Goal: Task Accomplishment & Management: Manage account settings

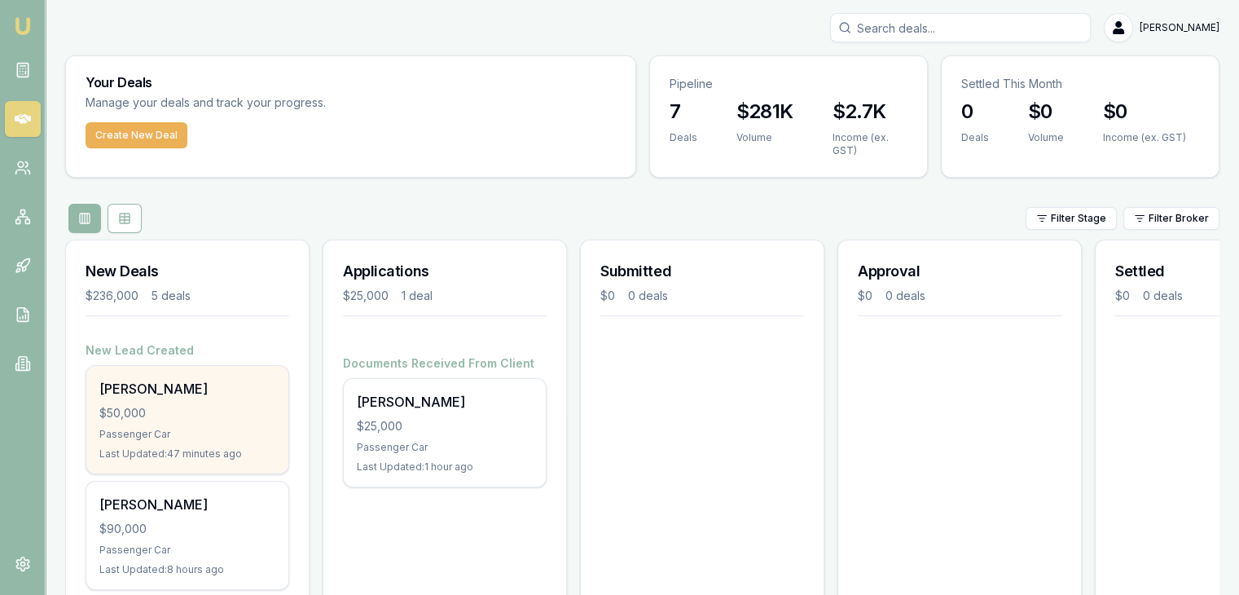
click at [156, 406] on div "$50,000" at bounding box center [187, 413] width 176 height 16
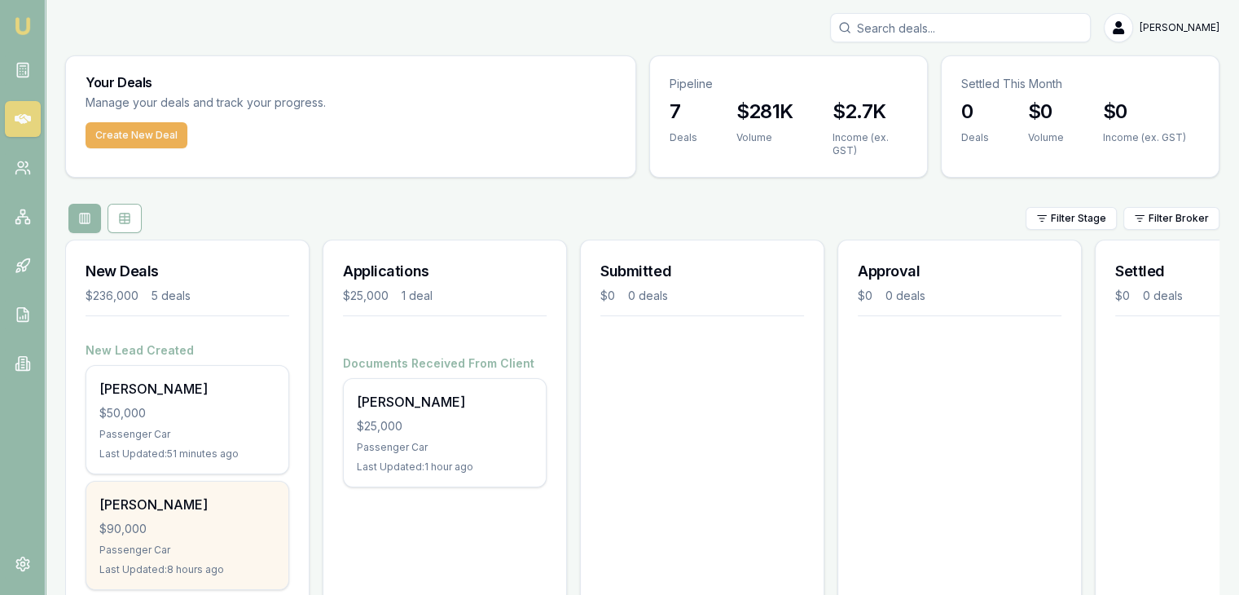
click at [273, 520] on div "$90,000" at bounding box center [187, 528] width 176 height 16
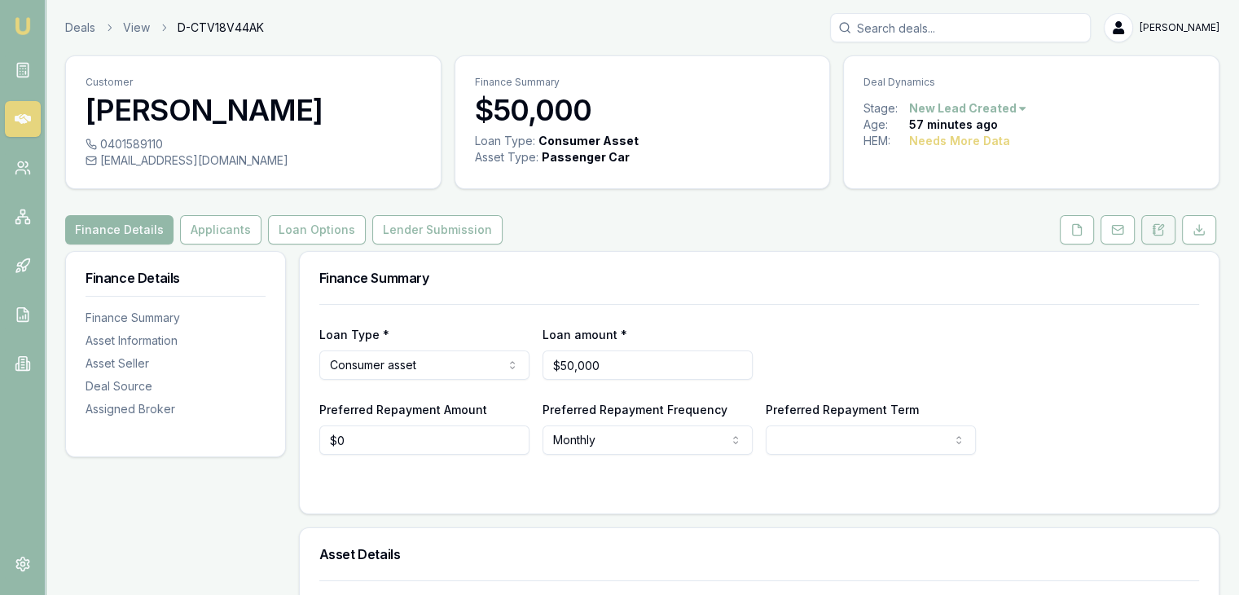
click at [1160, 228] on icon at bounding box center [1158, 229] width 13 height 13
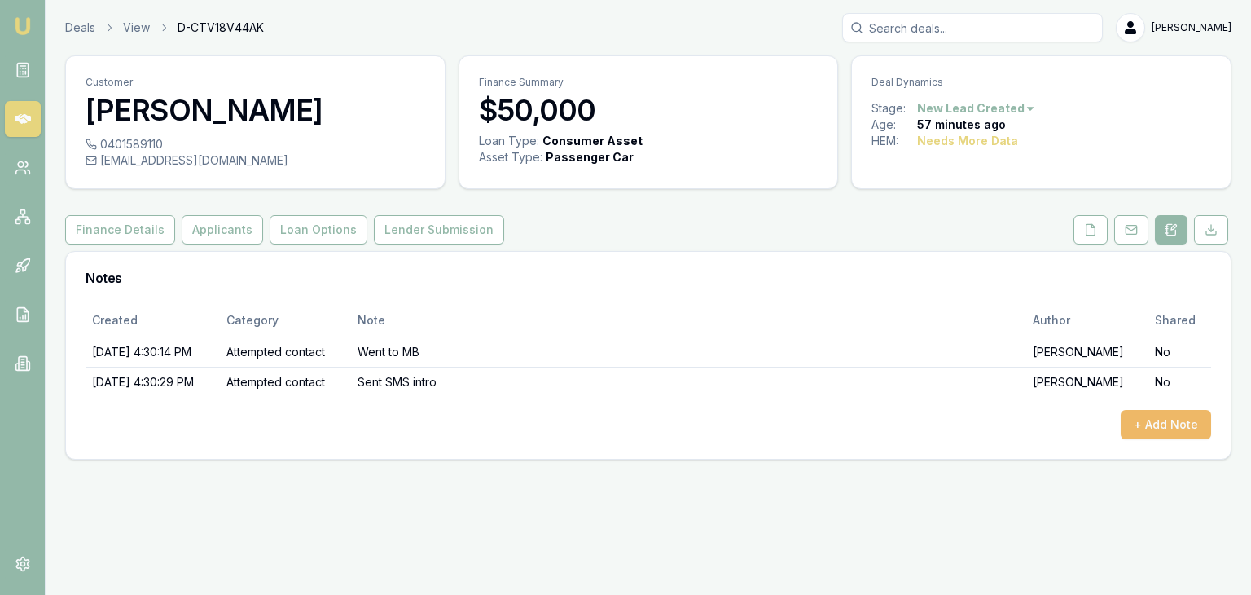
click at [1176, 415] on button "+ Add Note" at bounding box center [1166, 424] width 90 height 29
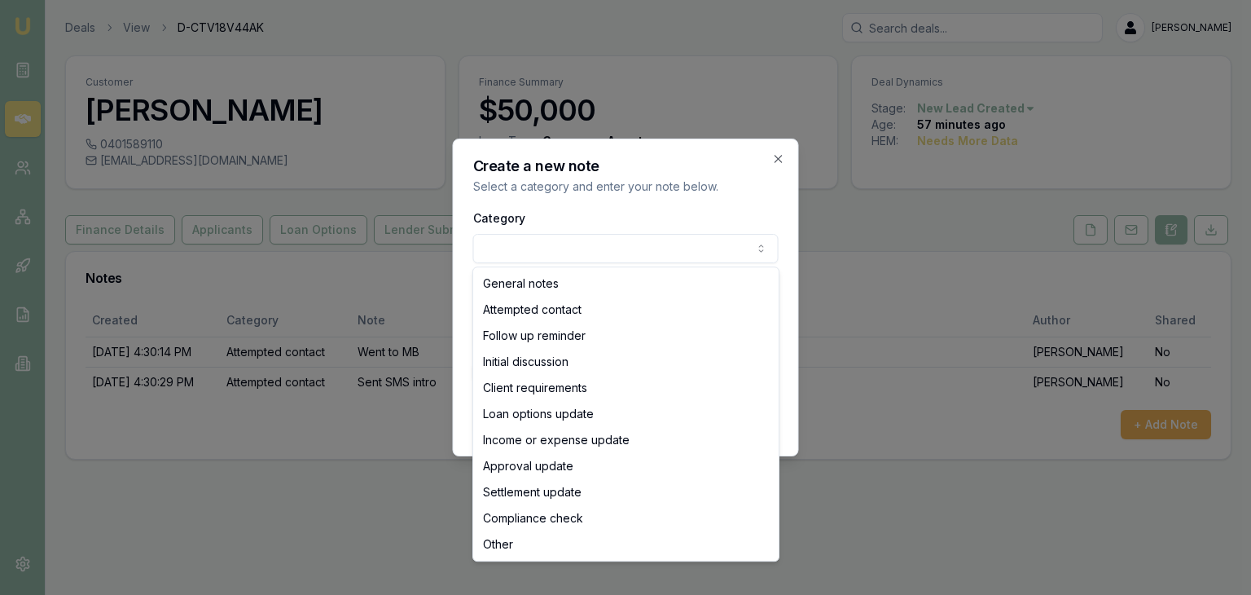
click at [576, 245] on body "Emu Broker Deals View D-CTV18V44AK Baron Ketterman Toggle Menu Customer Paul Sh…" at bounding box center [625, 297] width 1251 height 595
select select "INITIAL_DISCUSSION"
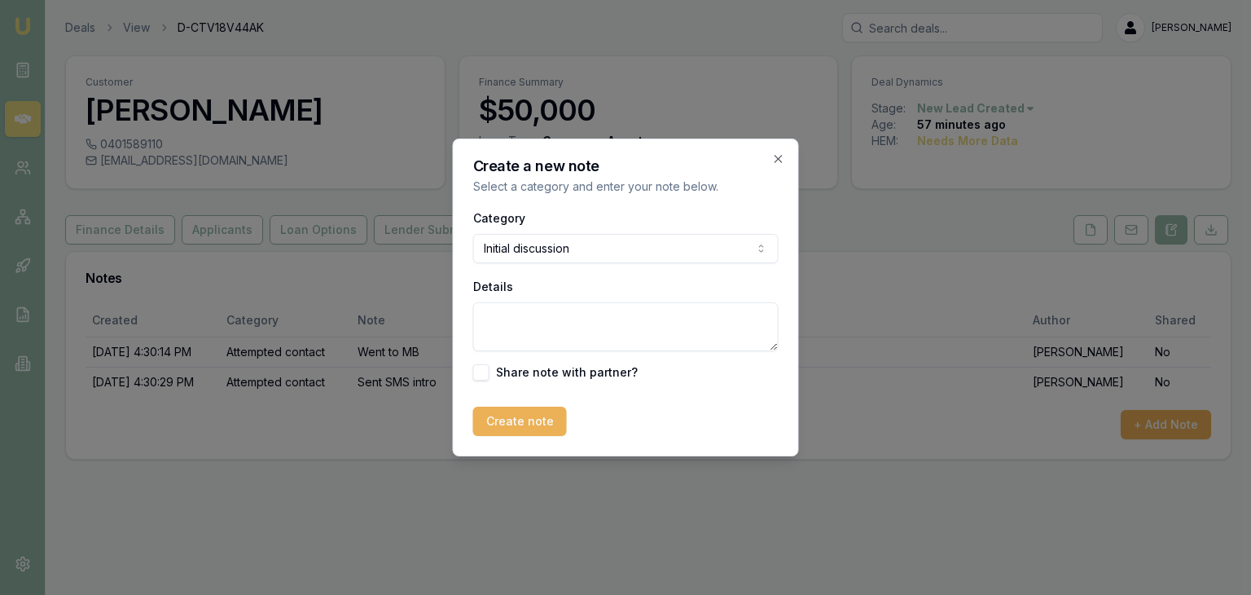
click at [556, 307] on textarea "Details" at bounding box center [625, 326] width 305 height 49
type textarea "Will send email with document request"
click at [511, 419] on button "Create note" at bounding box center [520, 420] width 94 height 29
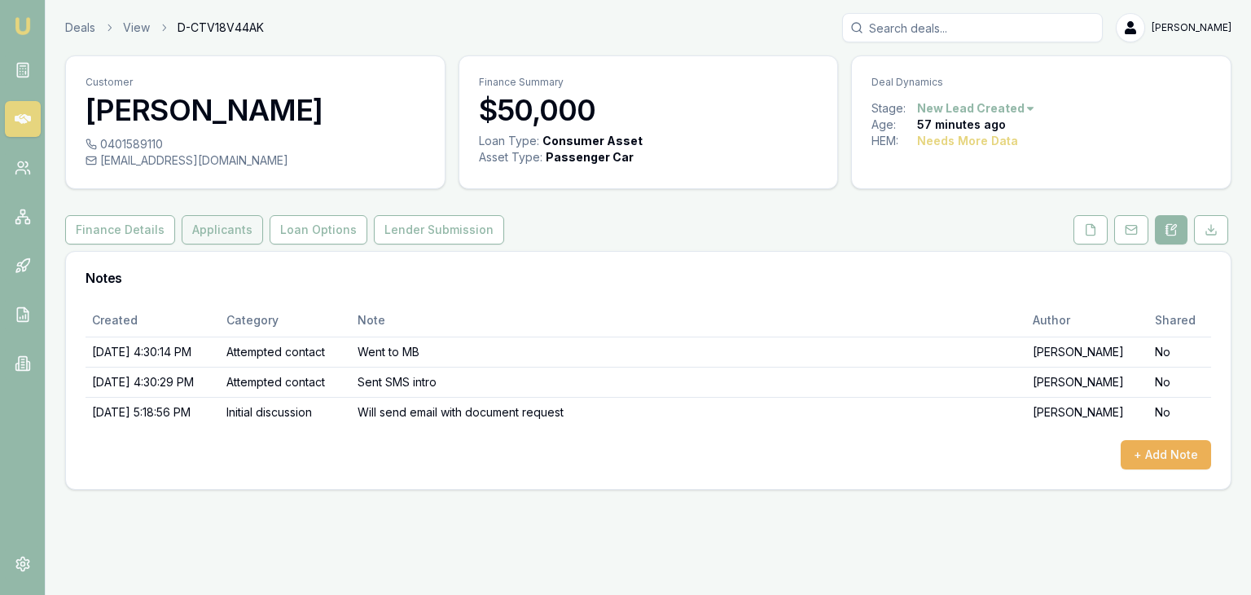
click at [207, 225] on button "Applicants" at bounding box center [222, 229] width 81 height 29
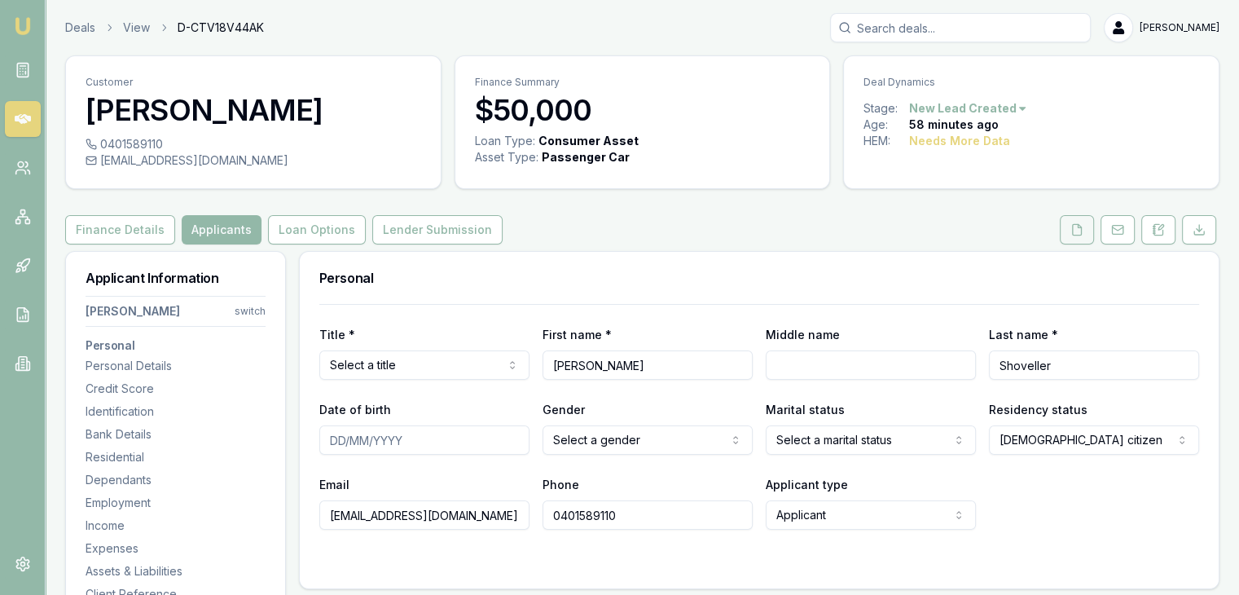
click at [1073, 230] on icon at bounding box center [1077, 229] width 9 height 11
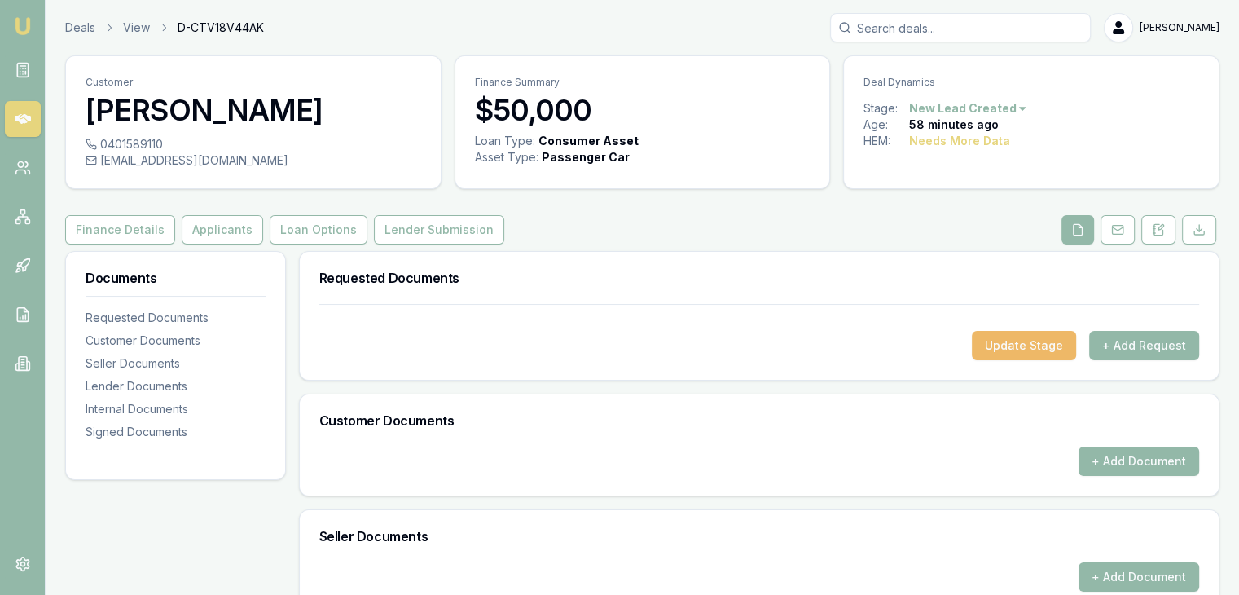
click at [1016, 354] on button "Update Stage" at bounding box center [1024, 345] width 104 height 29
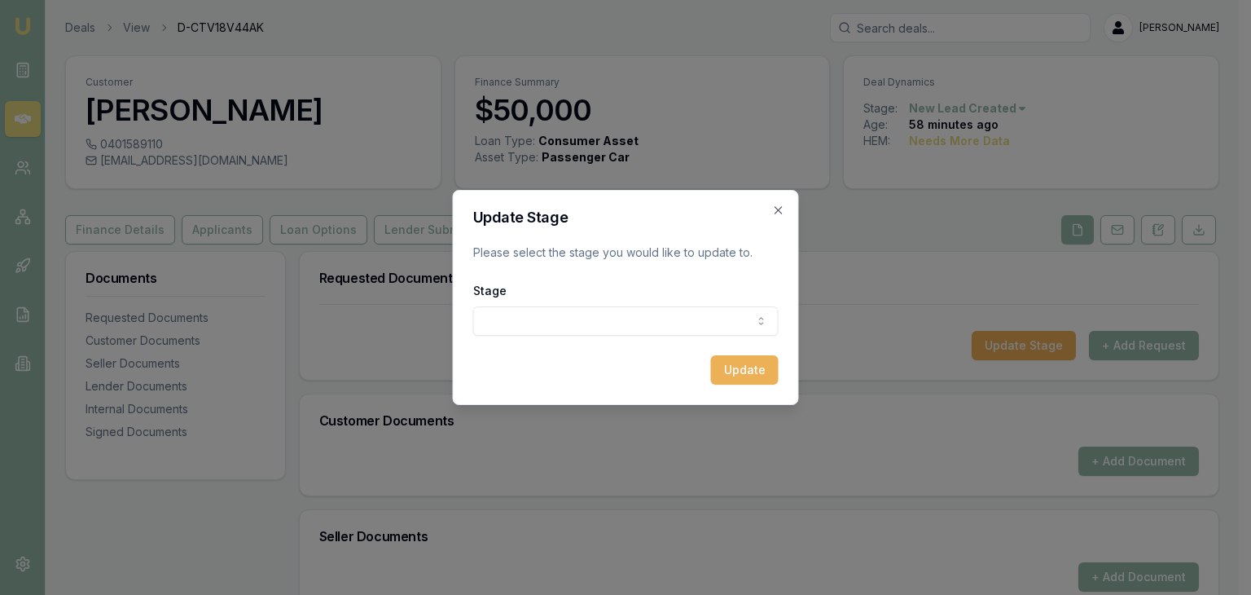
click at [507, 321] on body "Emu Broker Deals View D-CTV18V44AK Baron Ketterman Toggle Menu Customer Paul Sh…" at bounding box center [619, 297] width 1239 height 595
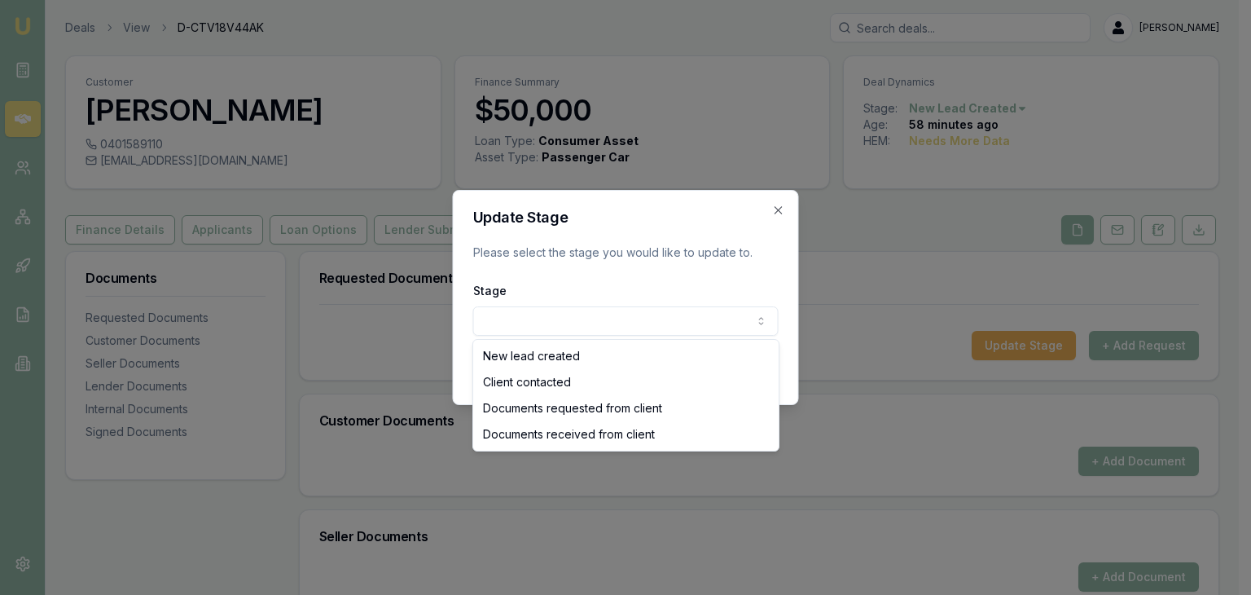
select select "DOCUMENTS_REQUESTED_FROM_CLIENT"
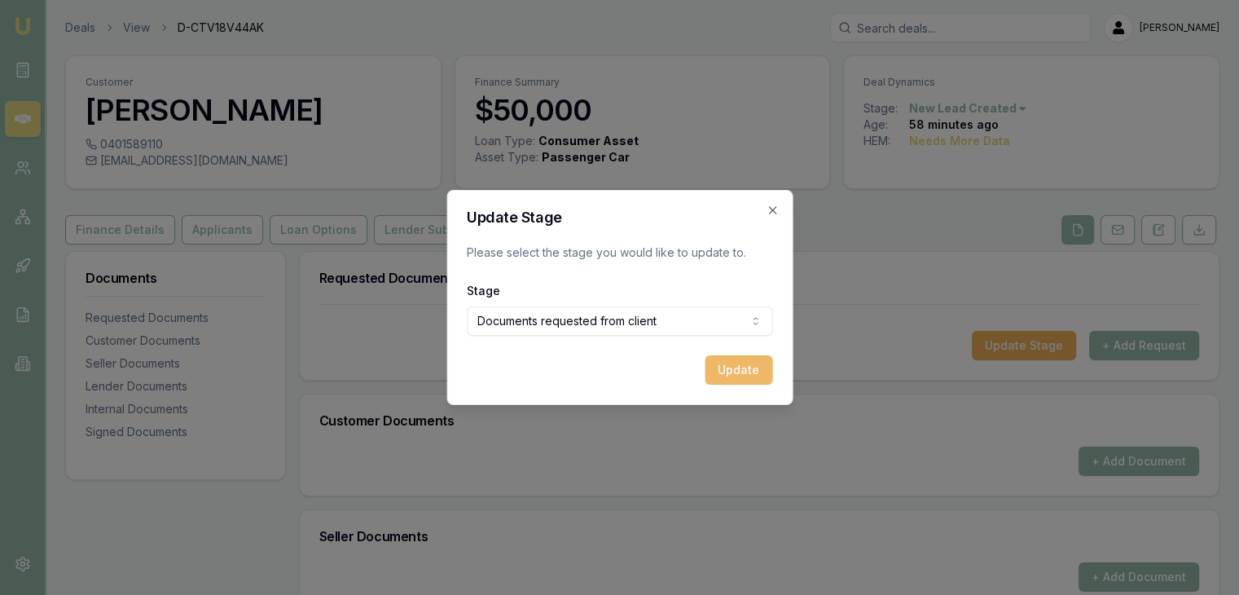
click at [741, 371] on button "Update" at bounding box center [739, 369] width 68 height 29
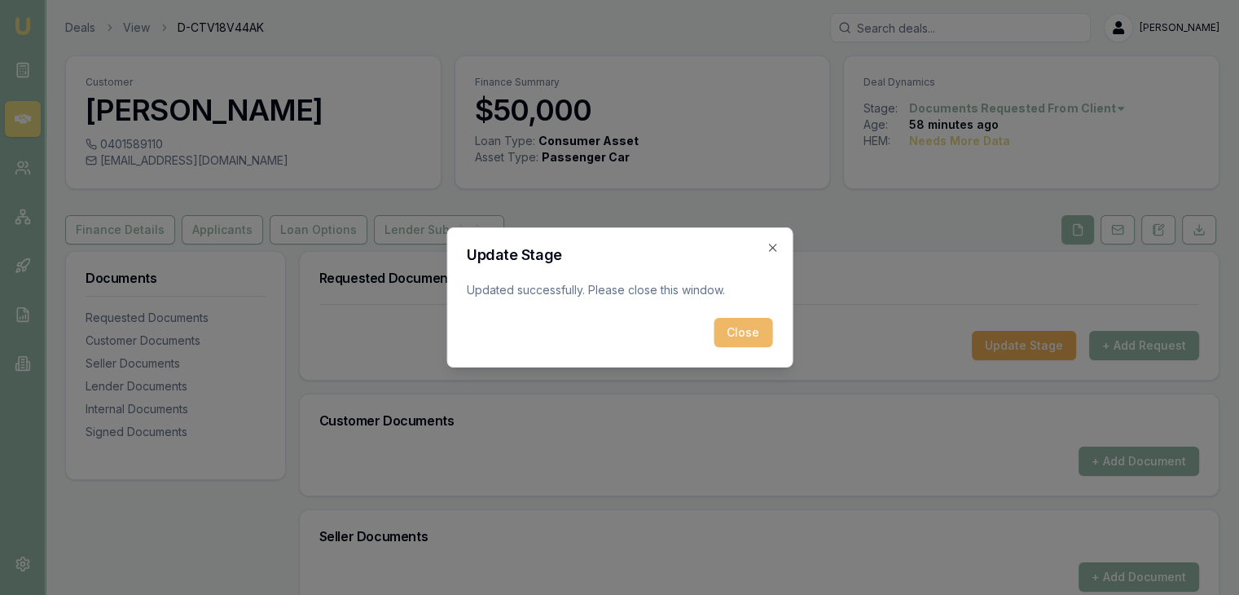
click at [744, 326] on button "Close" at bounding box center [742, 332] width 59 height 29
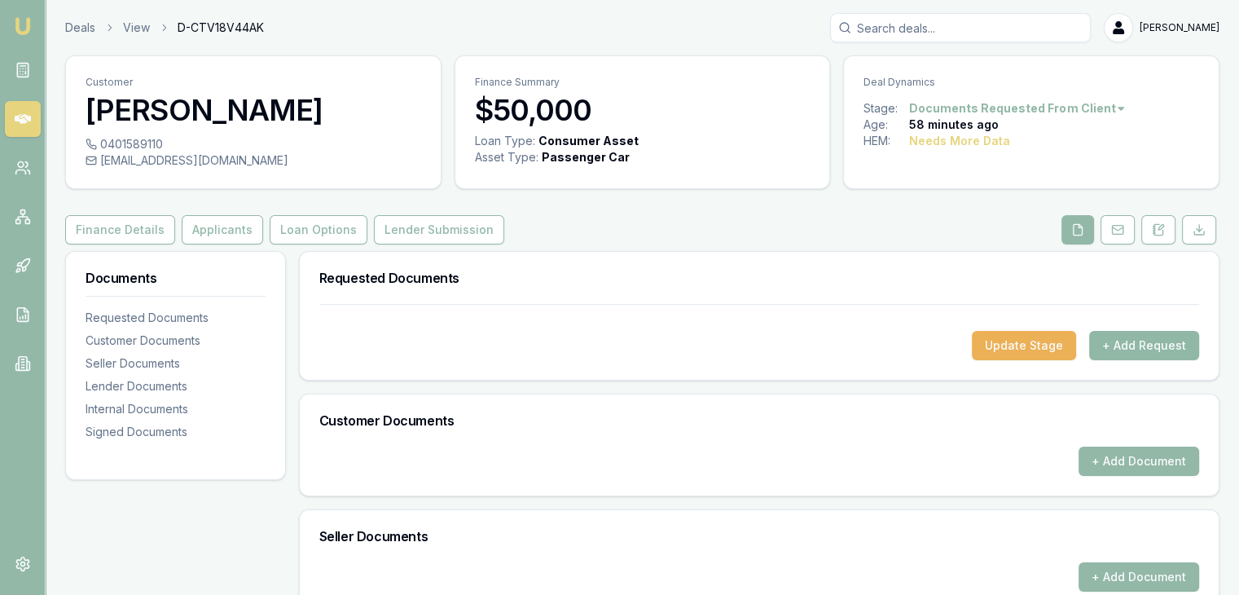
click at [1164, 348] on button "+ Add Request" at bounding box center [1144, 345] width 110 height 29
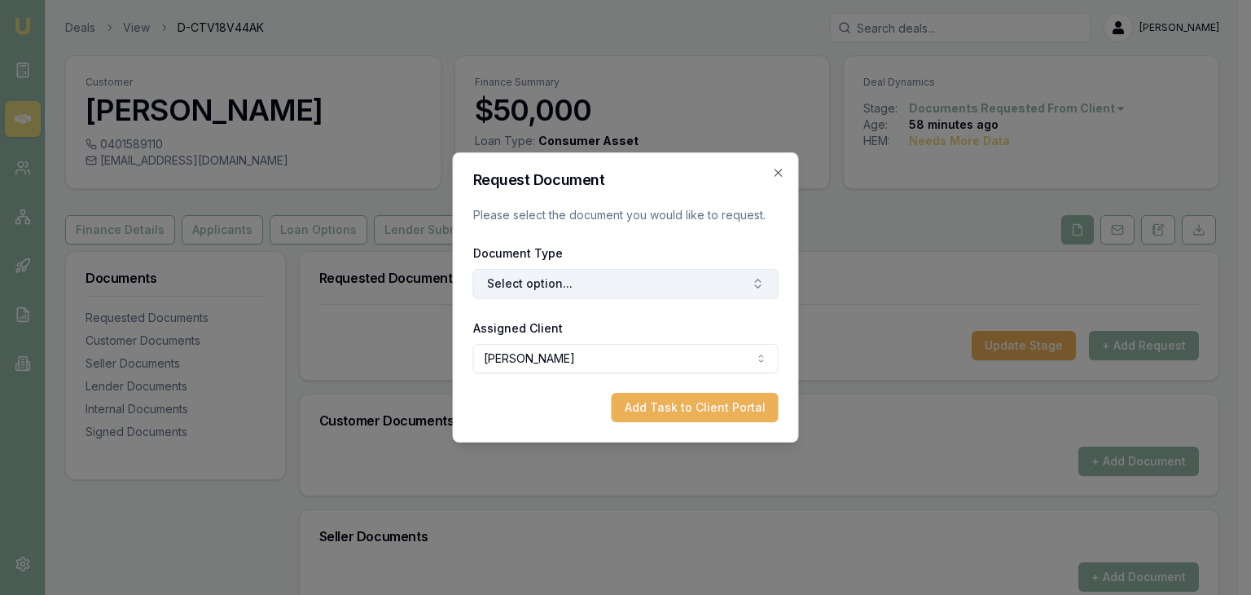
click at [605, 281] on button "Select option..." at bounding box center [625, 283] width 305 height 29
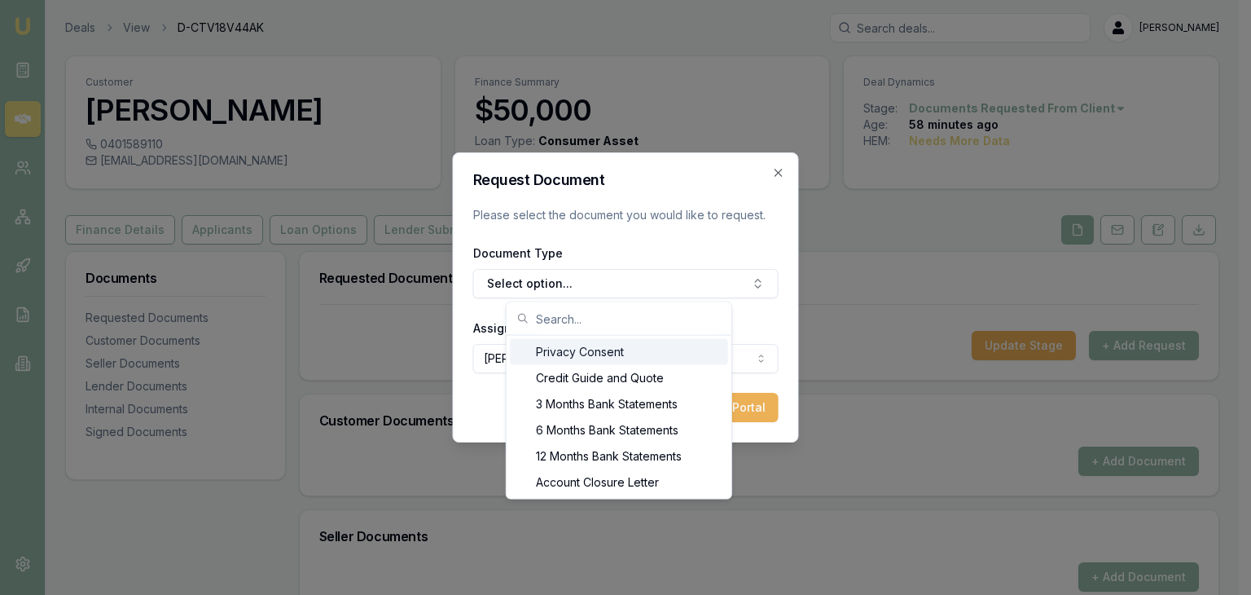
click at [581, 353] on div "Privacy Consent" at bounding box center [619, 352] width 218 height 26
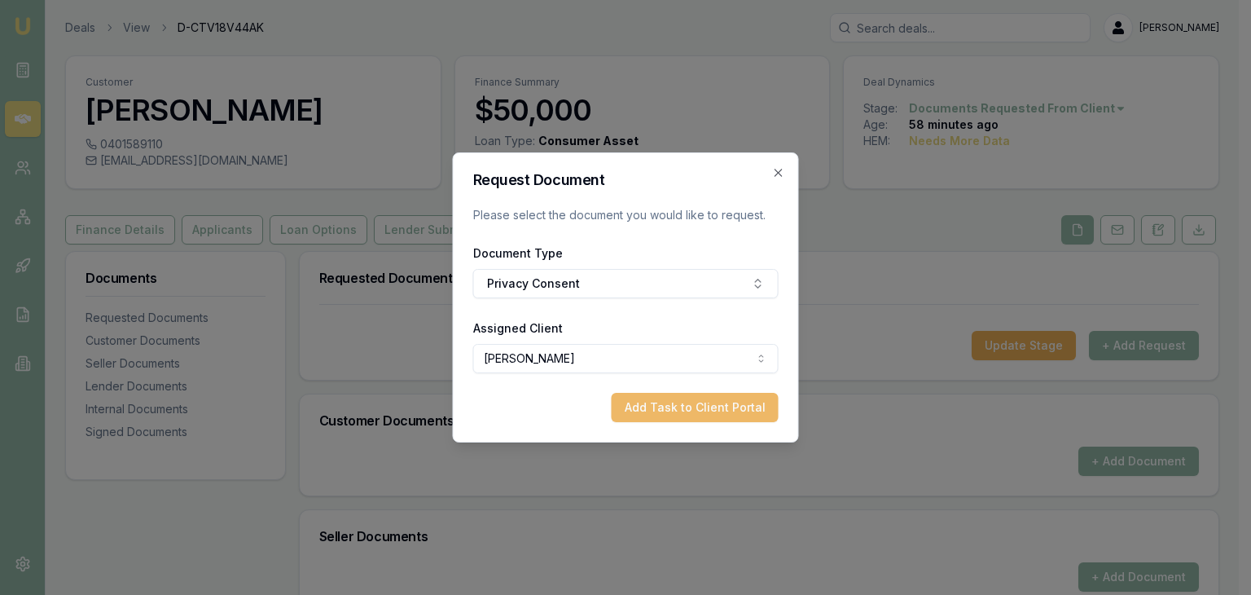
click at [655, 411] on button "Add Task to Client Portal" at bounding box center [695, 407] width 167 height 29
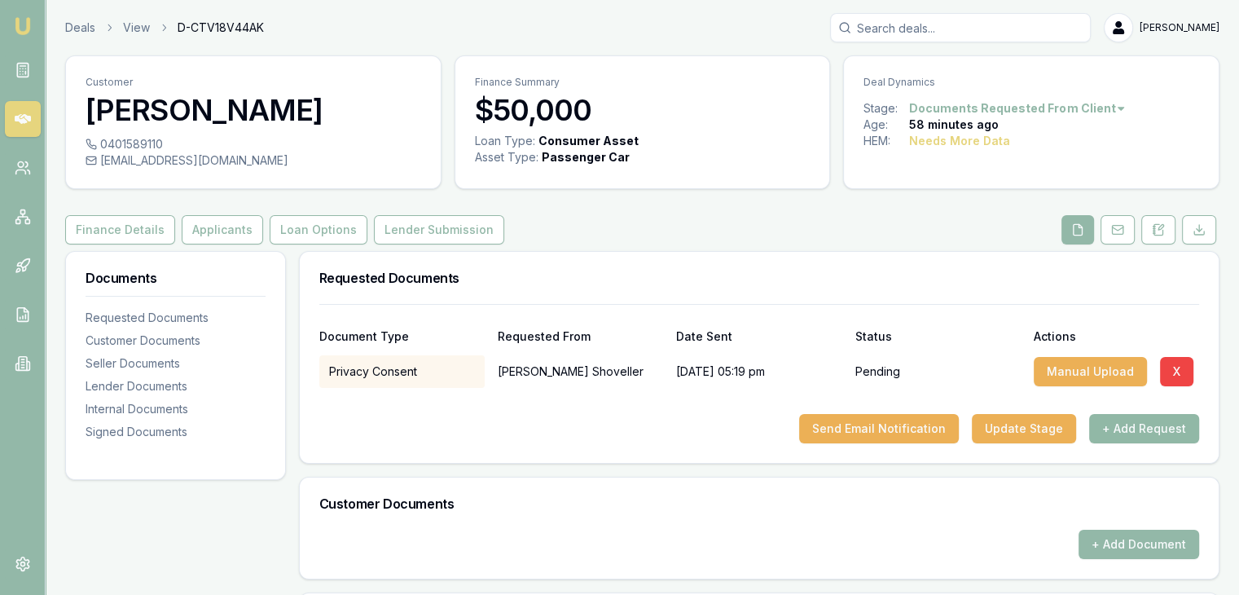
click at [1147, 432] on button "+ Add Request" at bounding box center [1144, 428] width 110 height 29
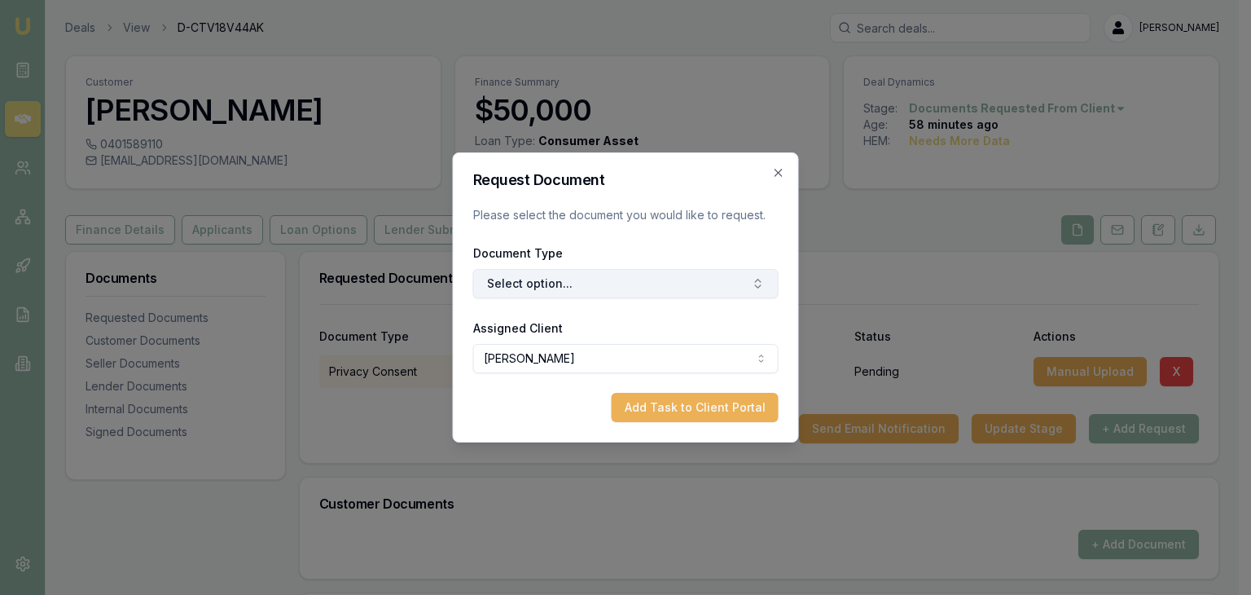
click at [524, 284] on button "Select option..." at bounding box center [625, 283] width 305 height 29
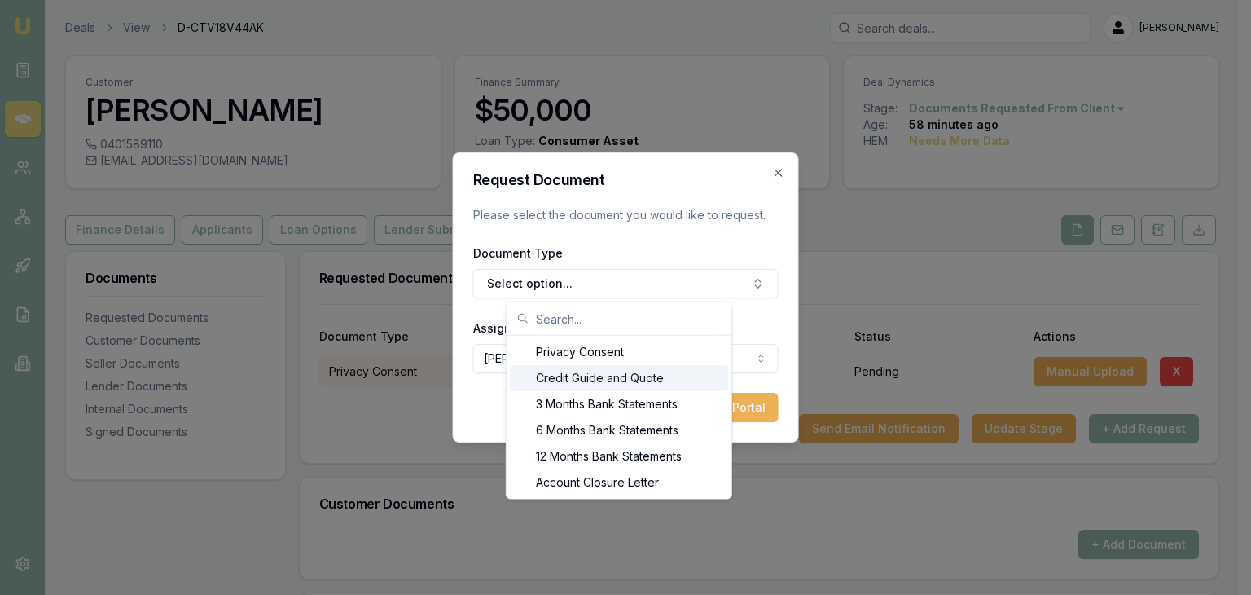
click at [568, 376] on div "Credit Guide and Quote" at bounding box center [619, 378] width 218 height 26
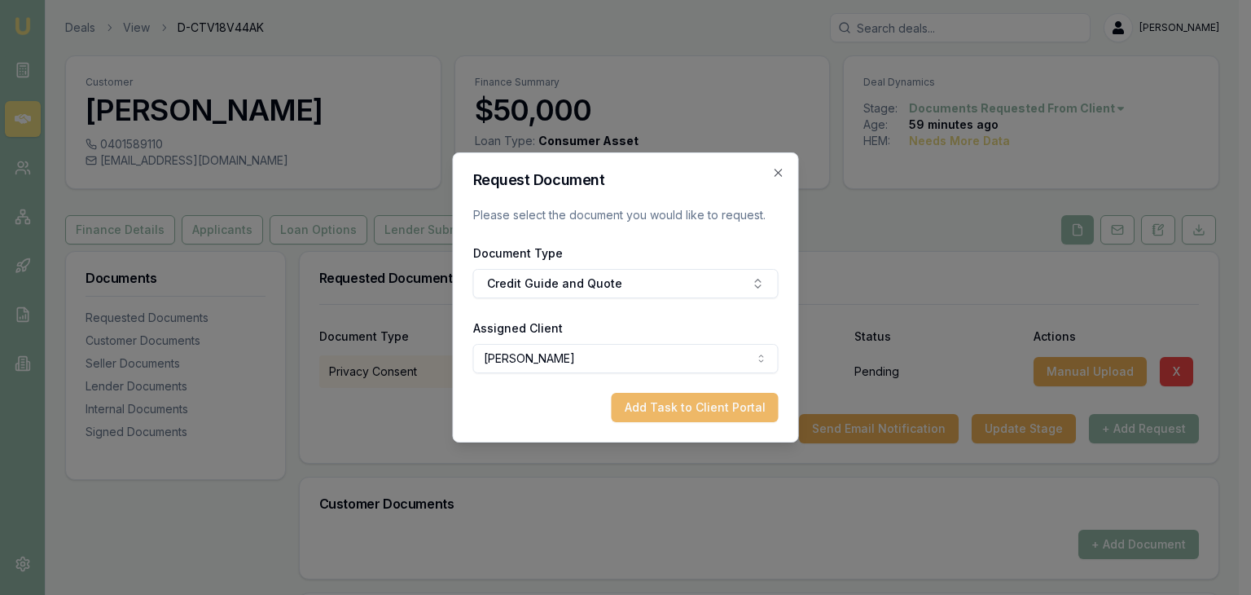
click at [714, 404] on button "Add Task to Client Portal" at bounding box center [695, 407] width 167 height 29
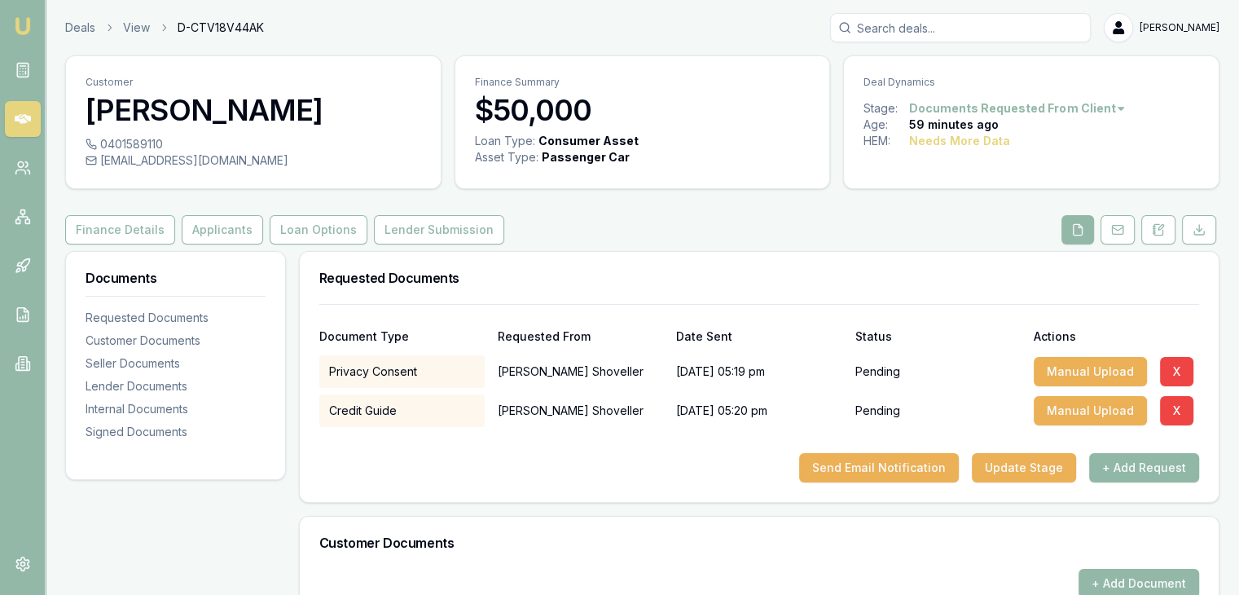
click at [1136, 469] on button "+ Add Request" at bounding box center [1144, 467] width 110 height 29
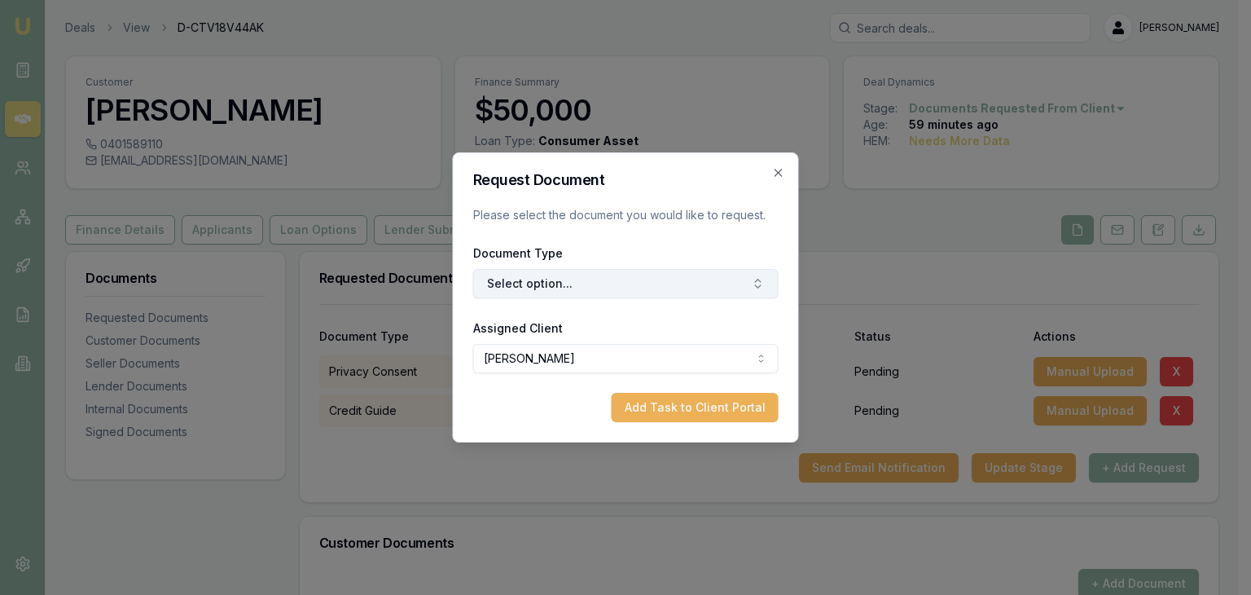
click at [593, 278] on button "Select option..." at bounding box center [625, 283] width 305 height 29
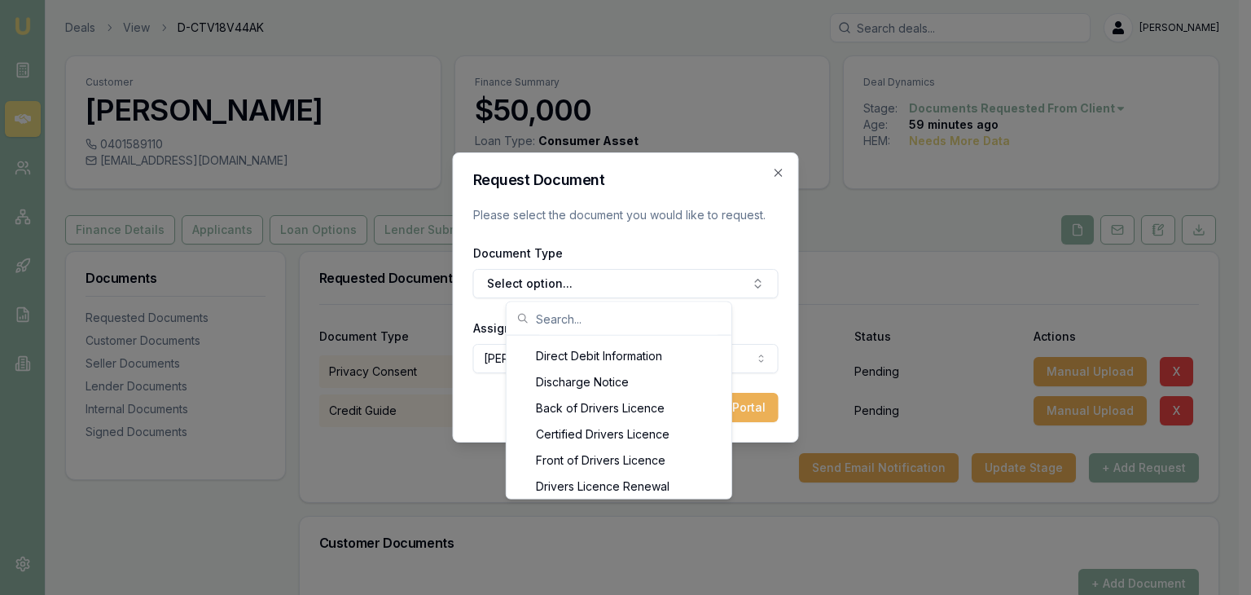
scroll to position [712, 0]
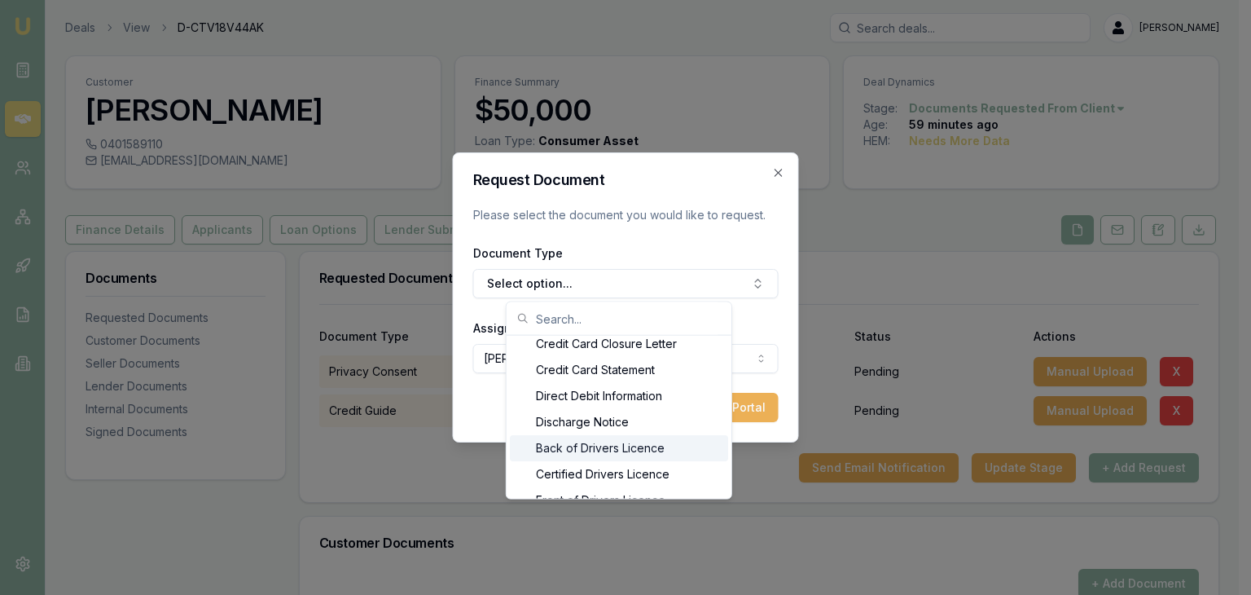
click at [583, 448] on div "Back of Drivers Licence" at bounding box center [619, 448] width 218 height 26
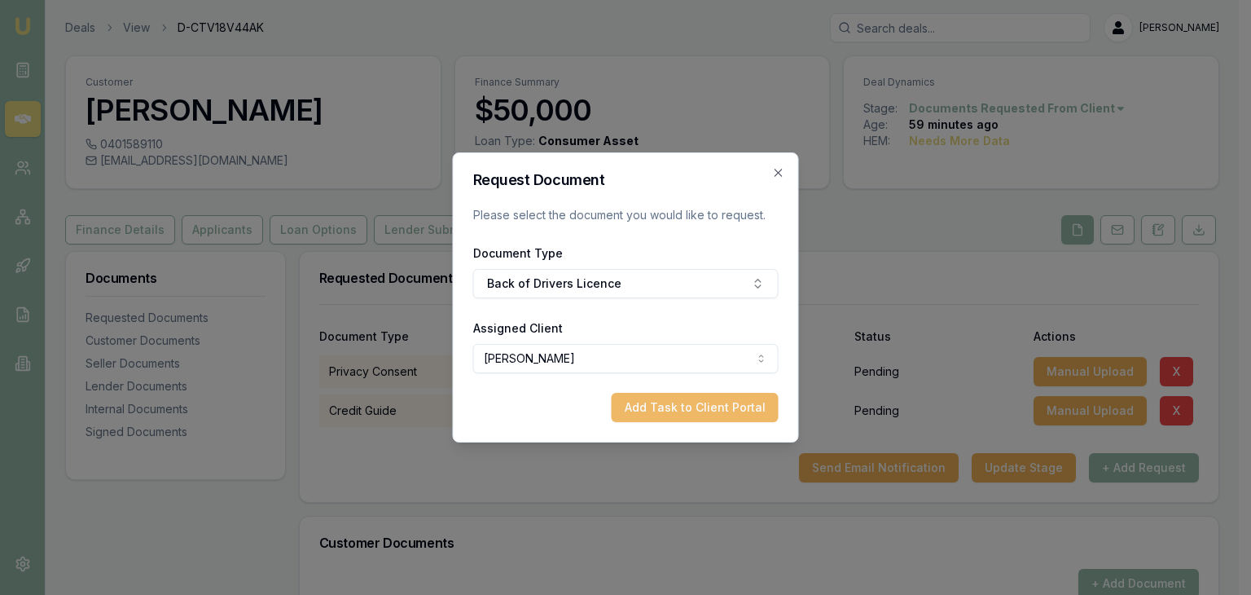
click at [659, 406] on button "Add Task to Client Portal" at bounding box center [695, 407] width 167 height 29
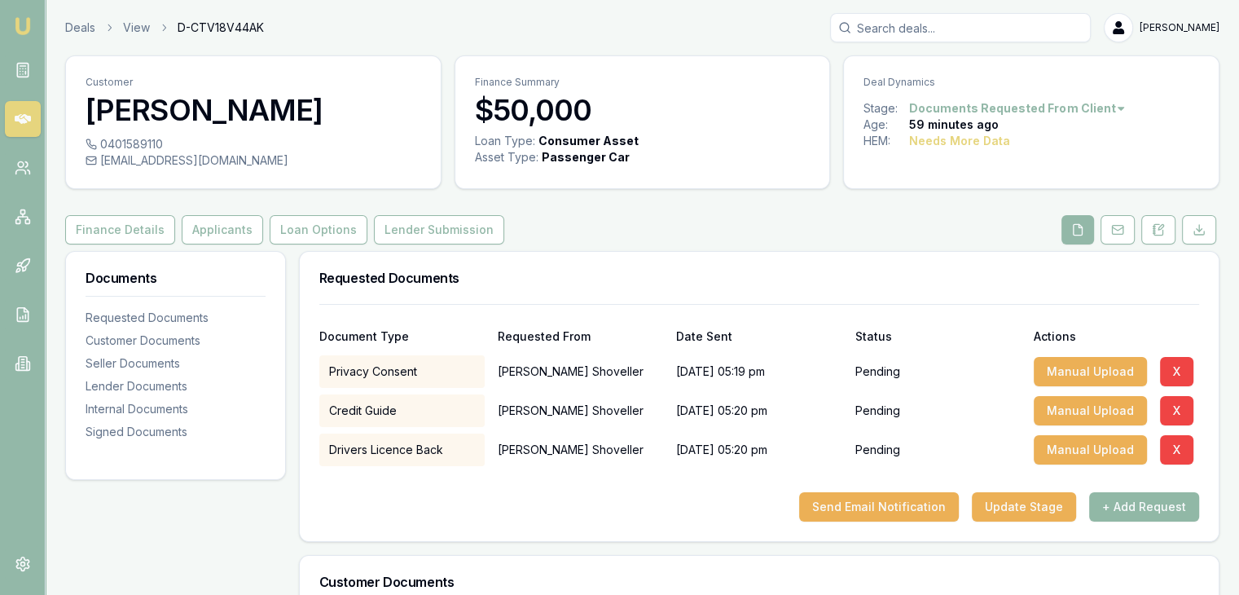
click at [1135, 501] on button "+ Add Request" at bounding box center [1144, 506] width 110 height 29
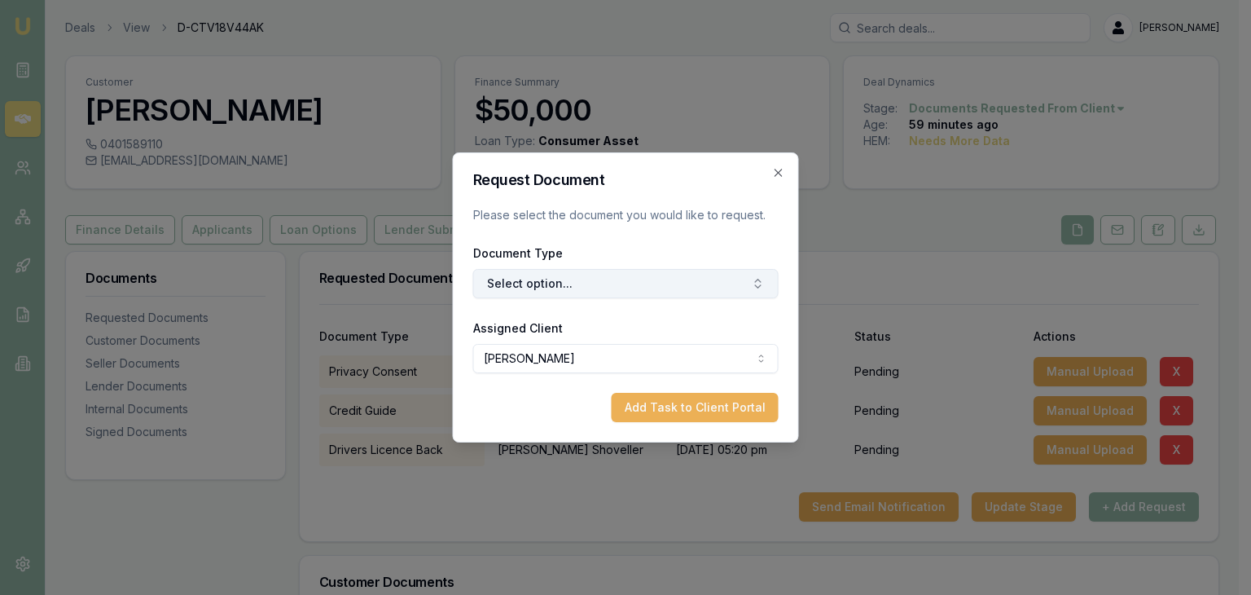
click at [613, 283] on button "Select option..." at bounding box center [625, 283] width 305 height 29
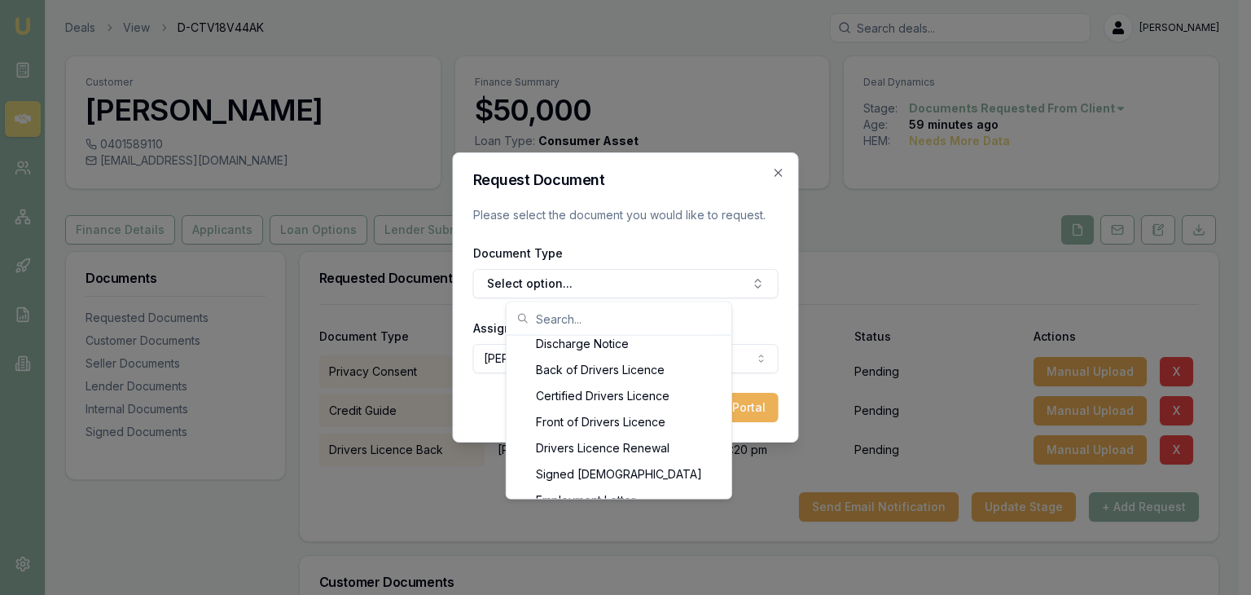
scroll to position [816, 0]
click at [626, 396] on div "Front of Drivers Licence" at bounding box center [619, 396] width 218 height 26
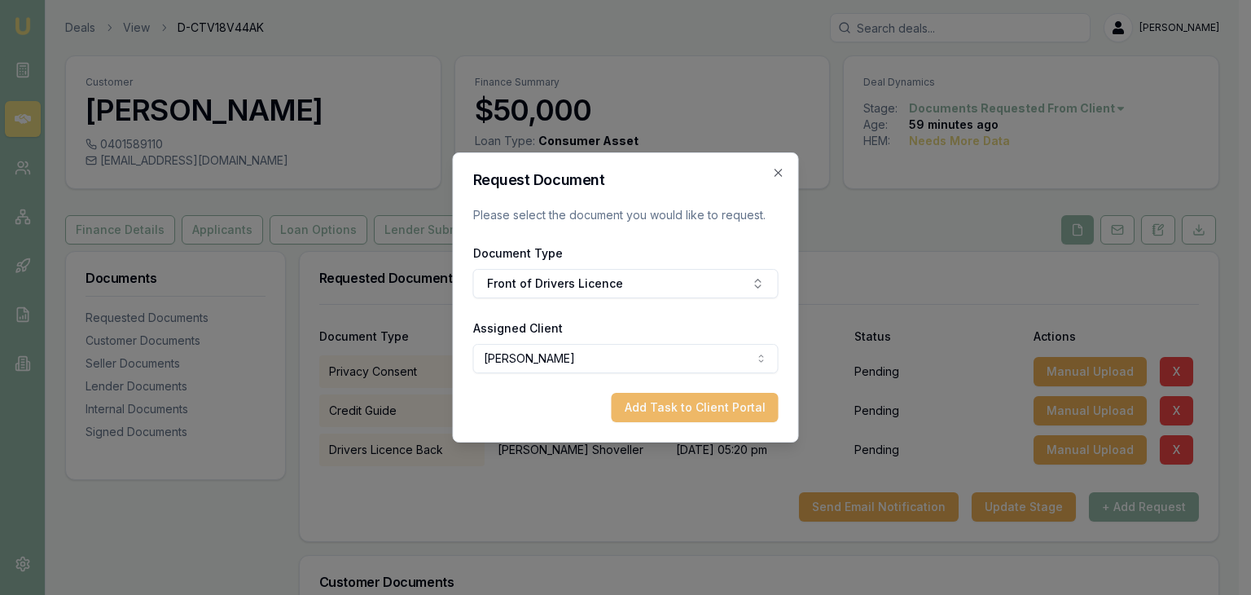
click at [671, 412] on button "Add Task to Client Portal" at bounding box center [695, 407] width 167 height 29
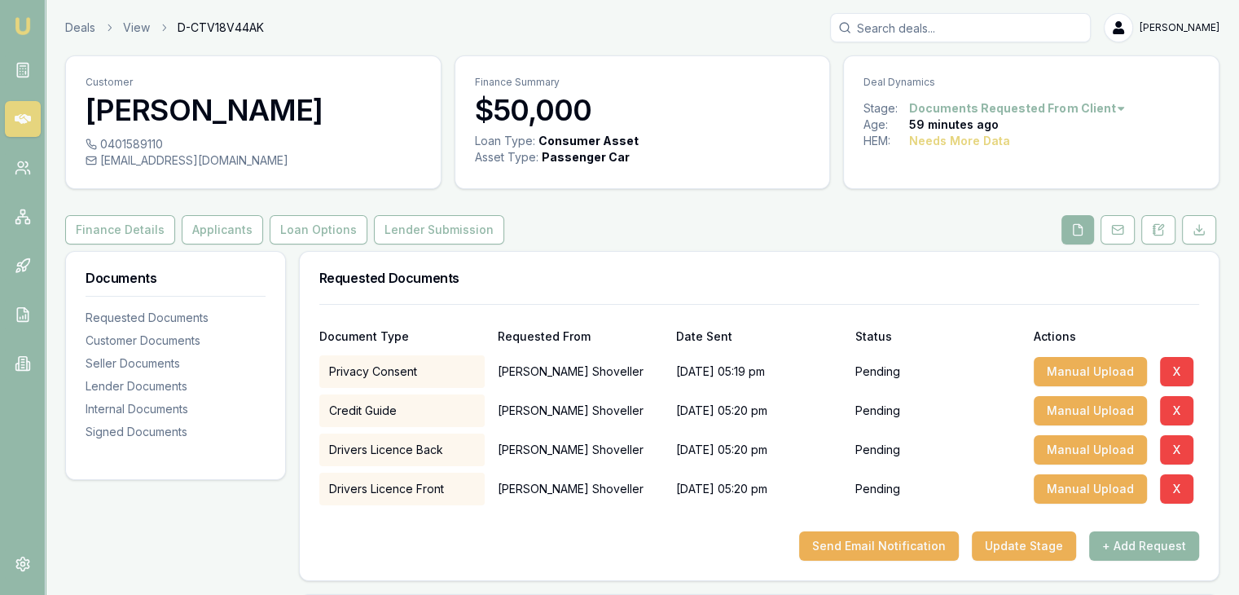
click at [1127, 540] on button "+ Add Request" at bounding box center [1144, 545] width 110 height 29
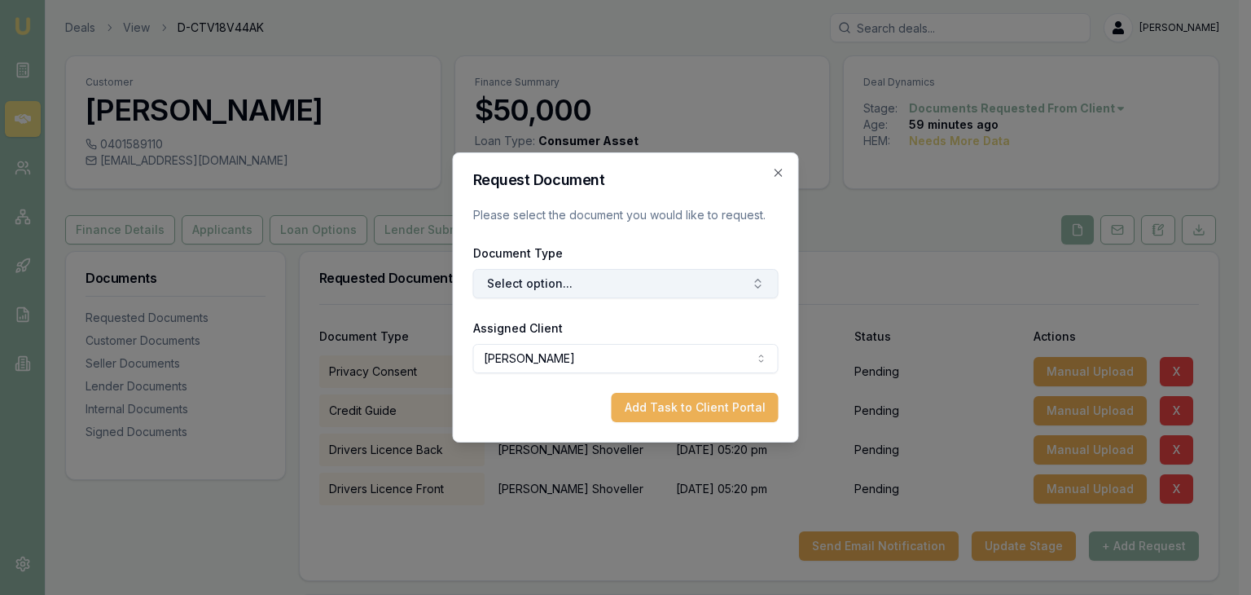
click at [762, 281] on icon "button" at bounding box center [758, 283] width 13 height 13
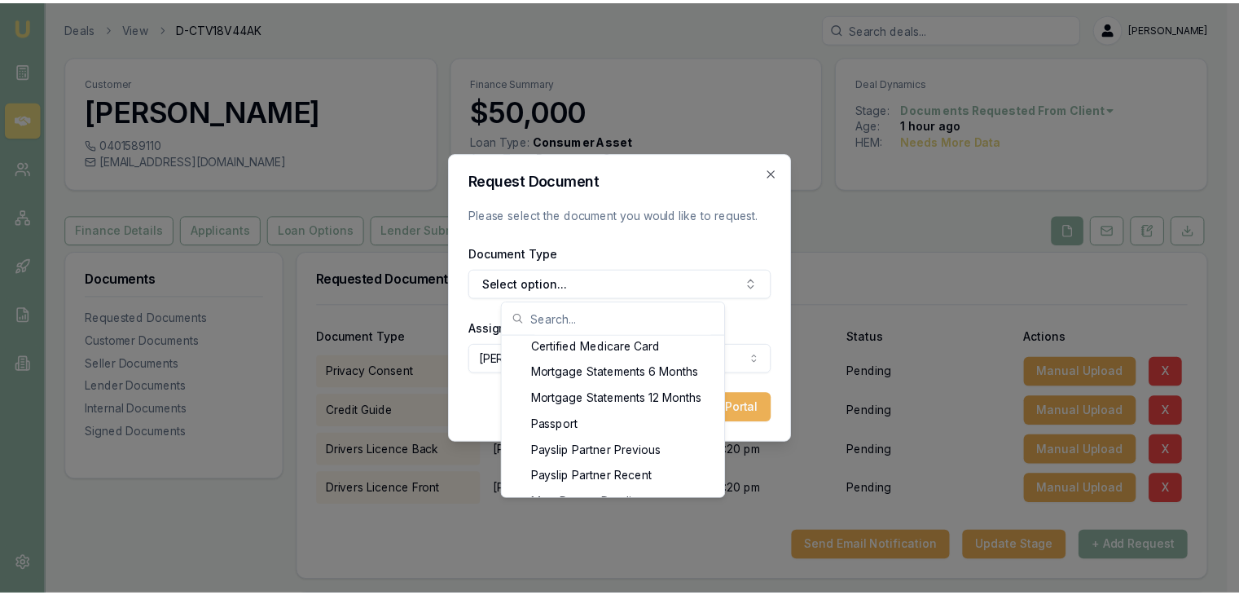
scroll to position [1270, 0]
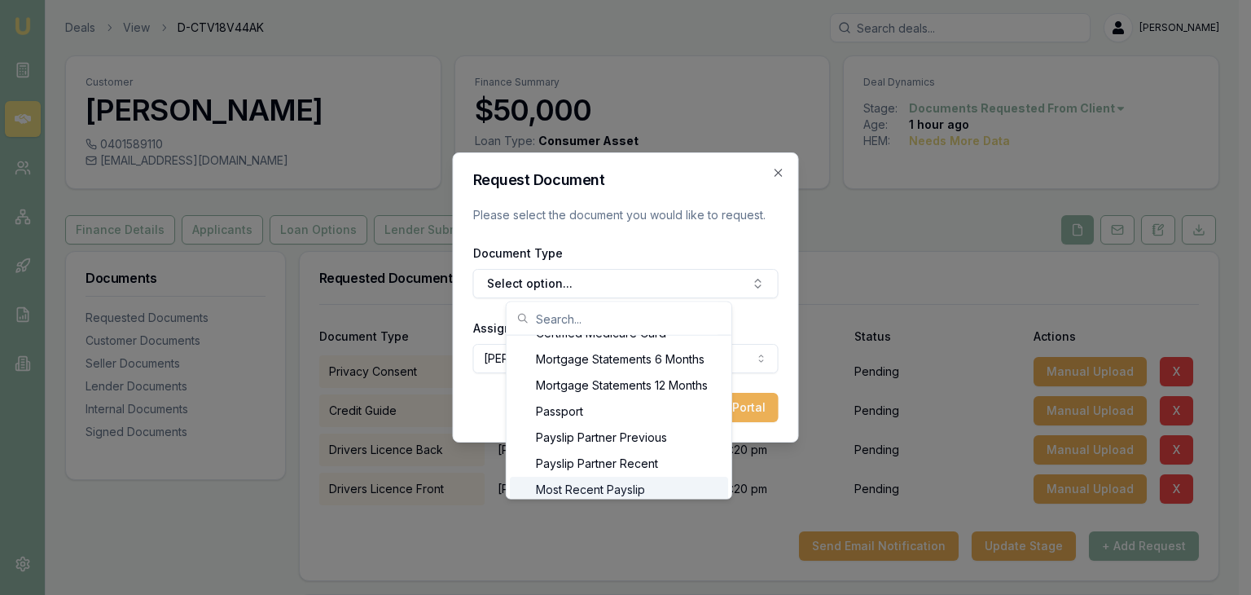
click at [613, 489] on div "Most Recent Payslip" at bounding box center [619, 489] width 218 height 26
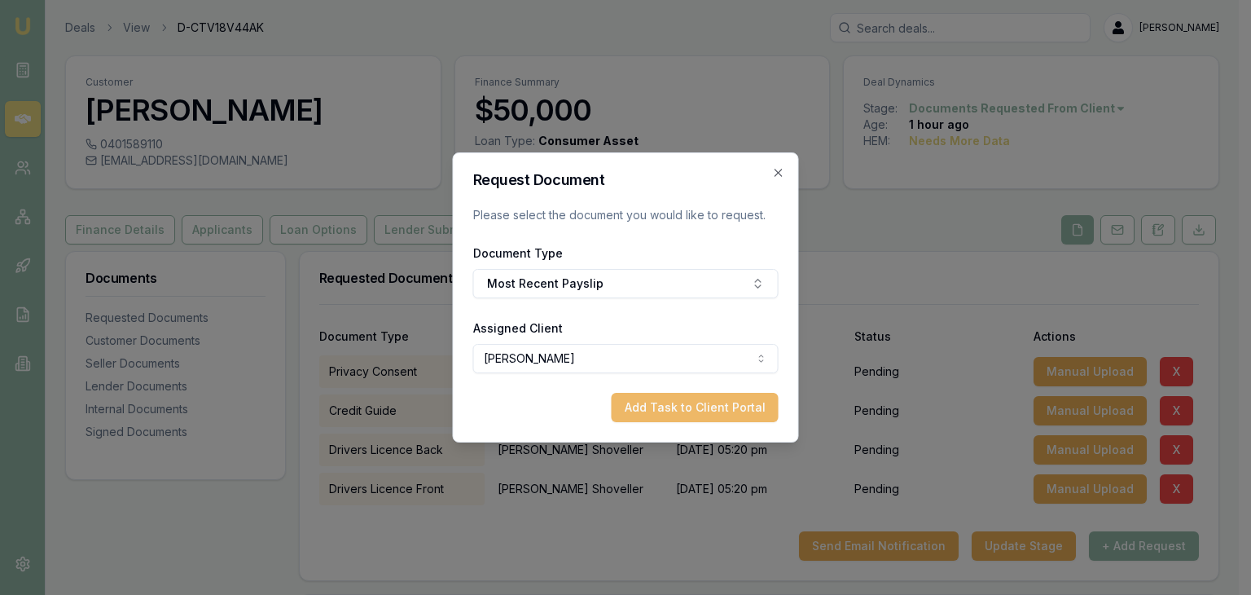
click at [679, 407] on button "Add Task to Client Portal" at bounding box center [695, 407] width 167 height 29
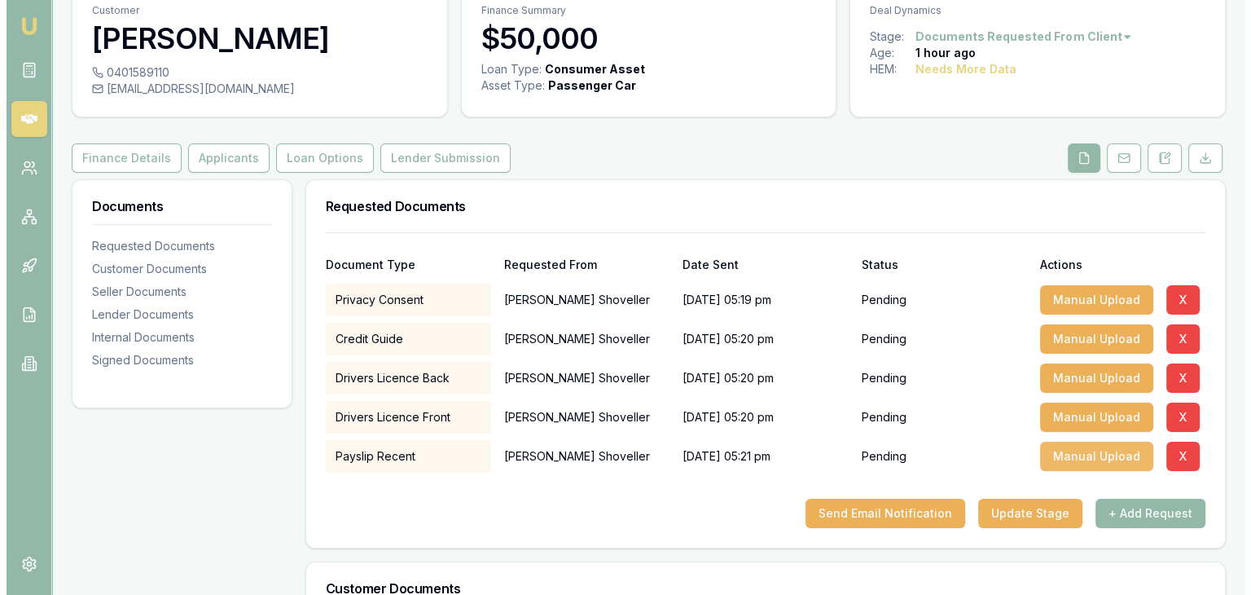
scroll to position [244, 0]
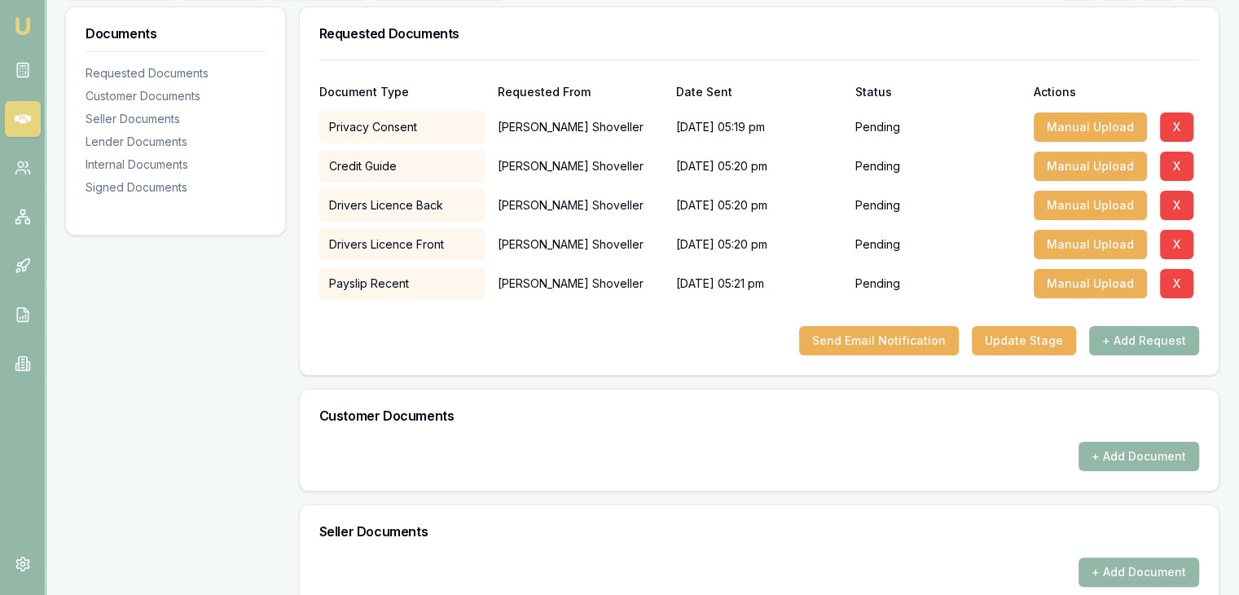
click at [1122, 341] on button "+ Add Request" at bounding box center [1144, 340] width 110 height 29
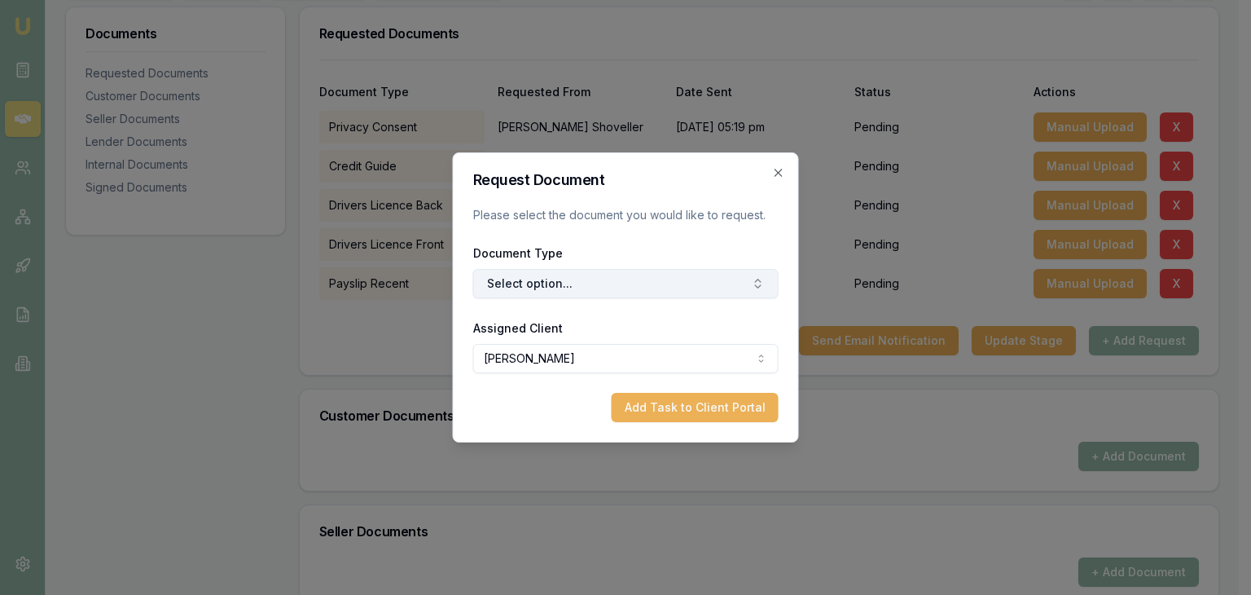
click at [756, 281] on icon "button" at bounding box center [758, 280] width 6 height 2
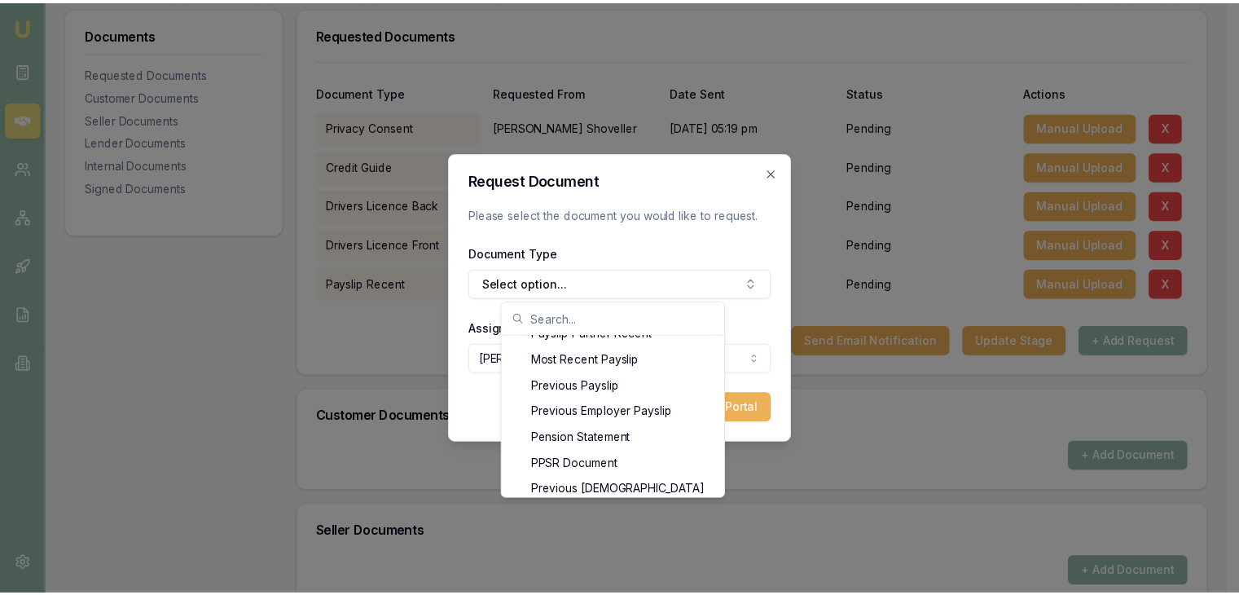
scroll to position [1412, 0]
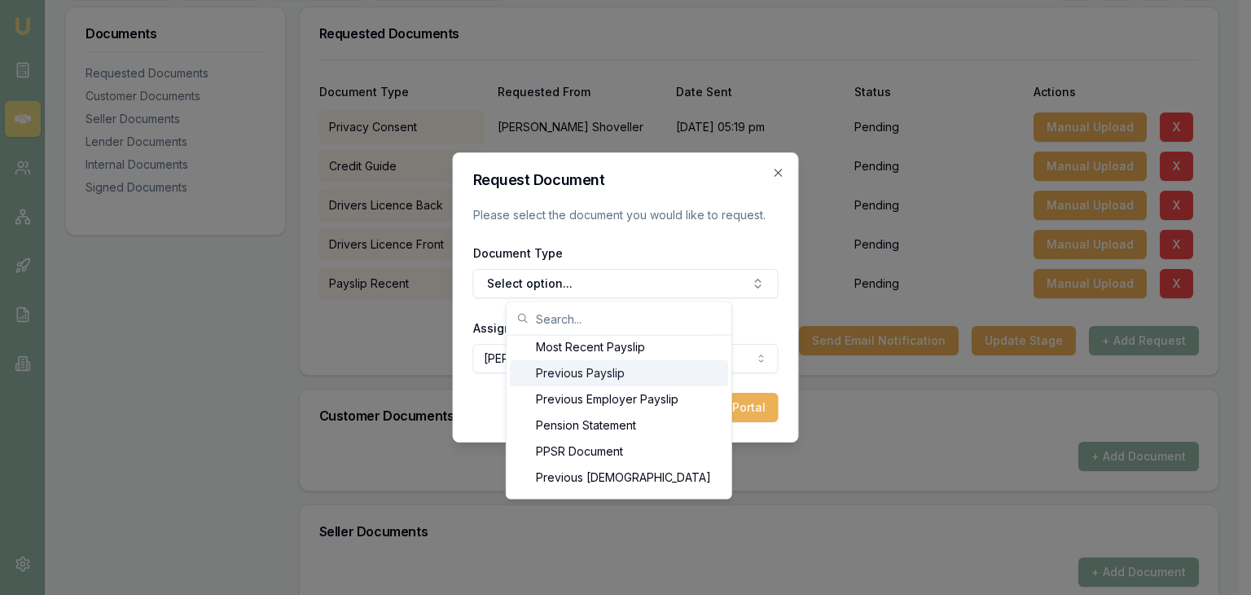
click at [607, 370] on div "Previous Payslip" at bounding box center [619, 373] width 218 height 26
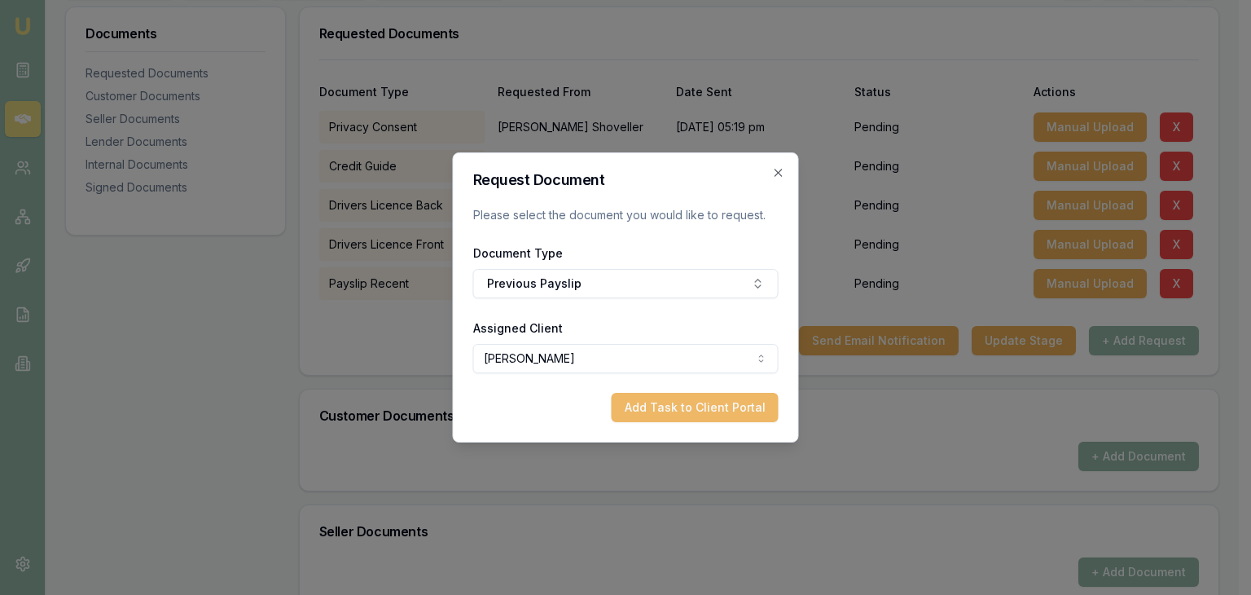
click at [665, 412] on button "Add Task to Client Portal" at bounding box center [695, 407] width 167 height 29
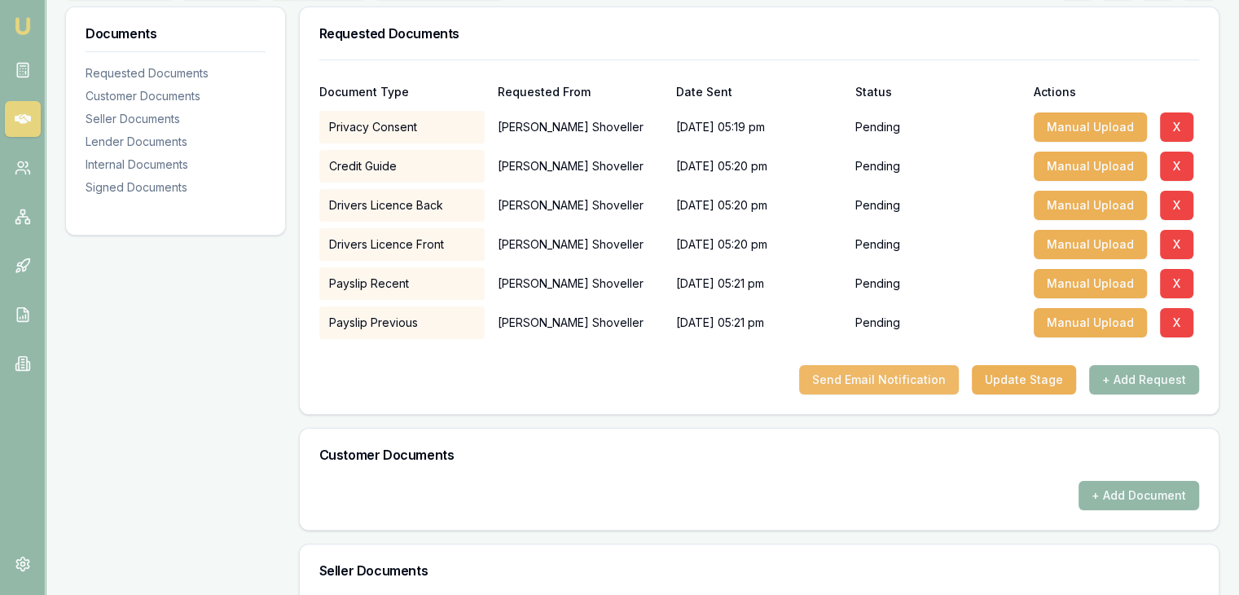
click at [858, 375] on button "Send Email Notification" at bounding box center [879, 379] width 160 height 29
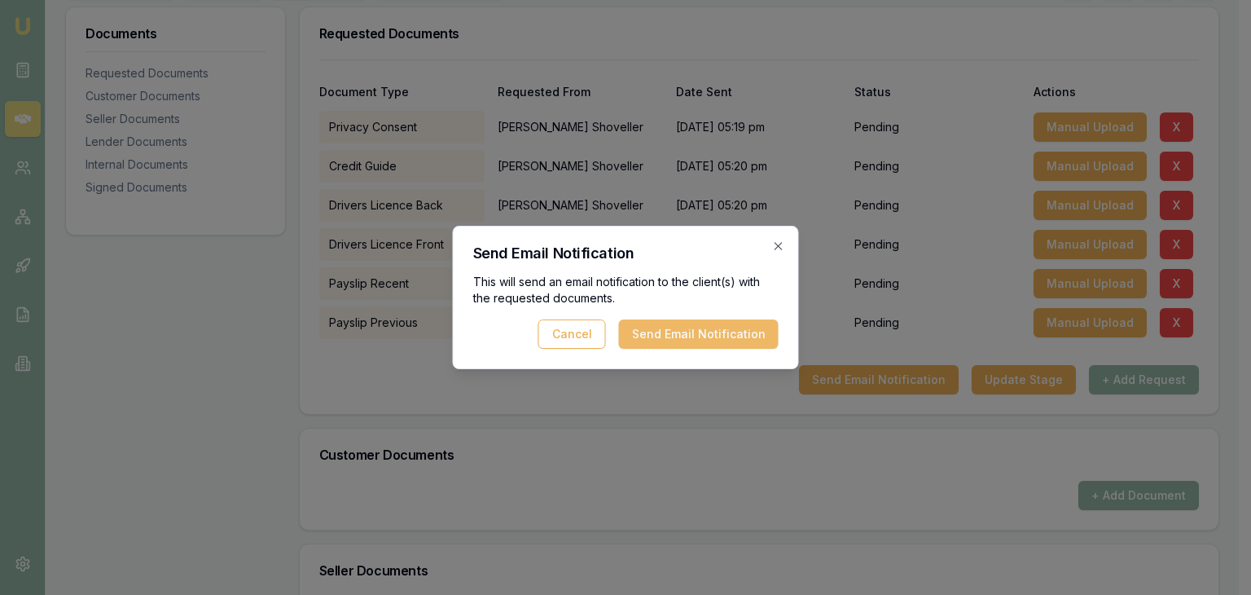
click at [704, 331] on button "Send Email Notification" at bounding box center [699, 333] width 160 height 29
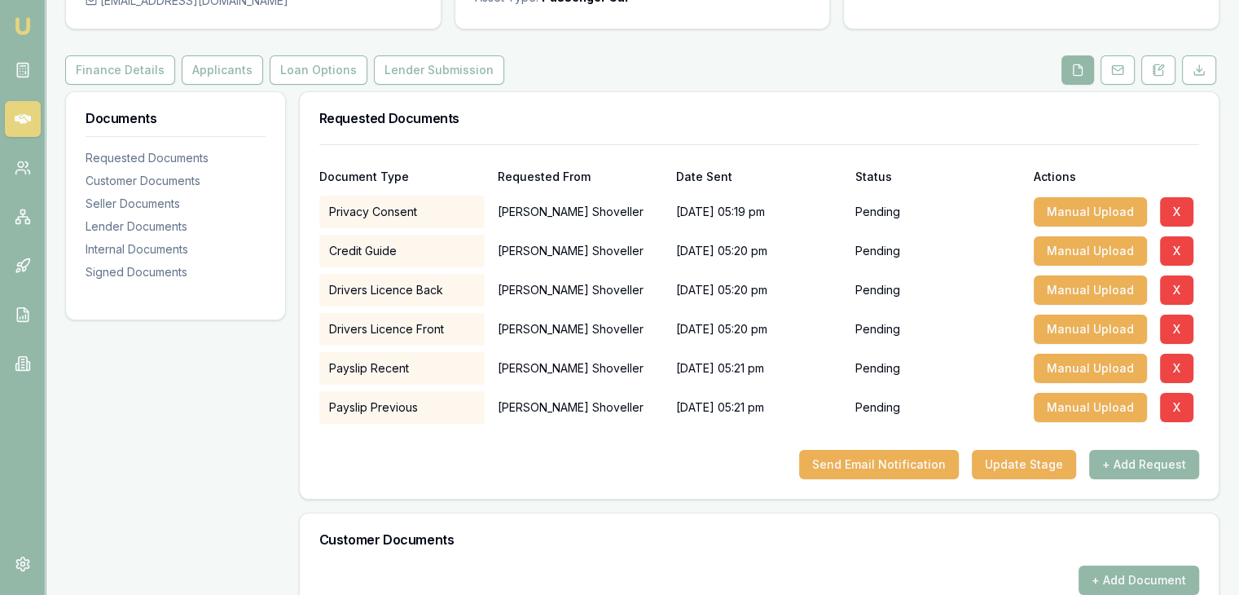
scroll to position [0, 0]
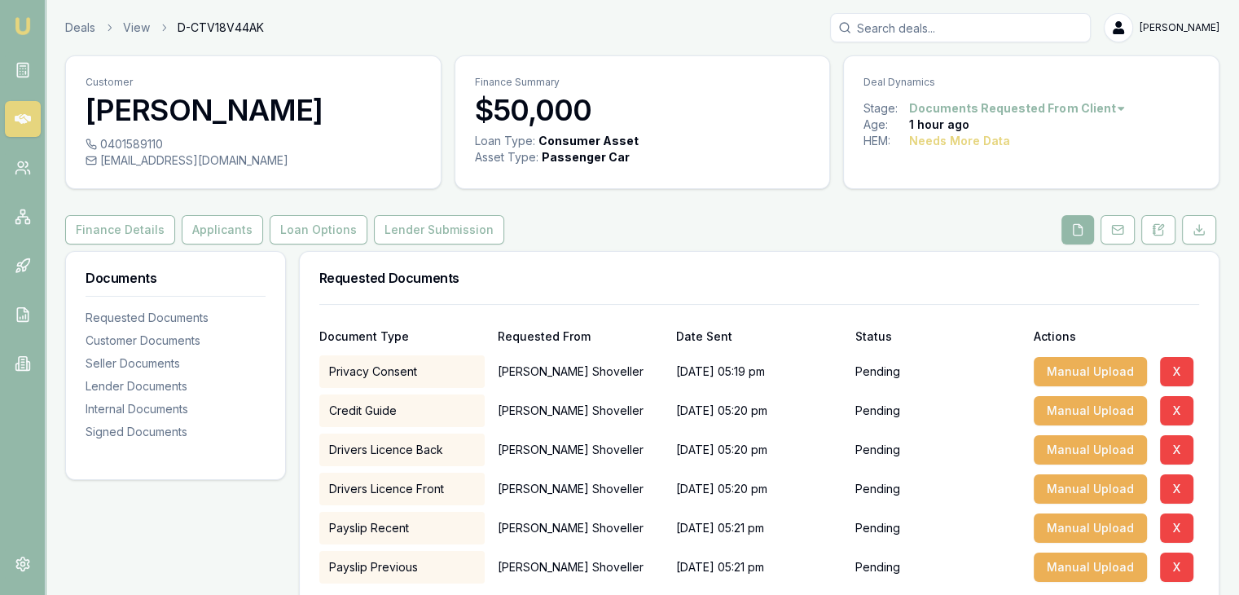
click at [20, 116] on icon at bounding box center [23, 119] width 16 height 10
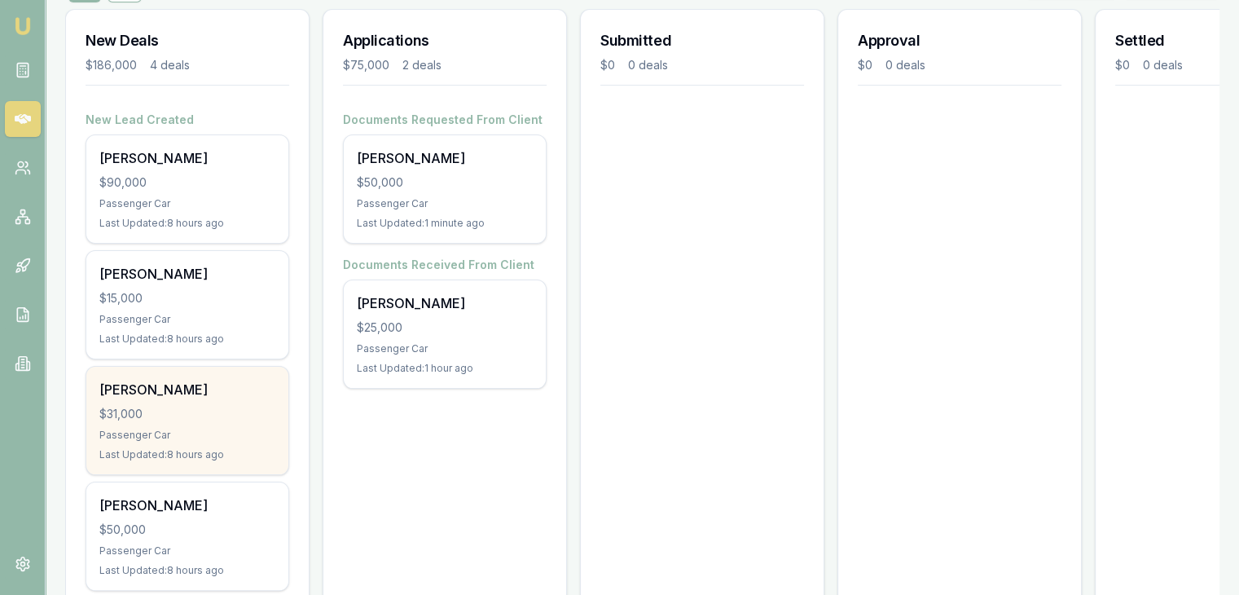
scroll to position [244, 0]
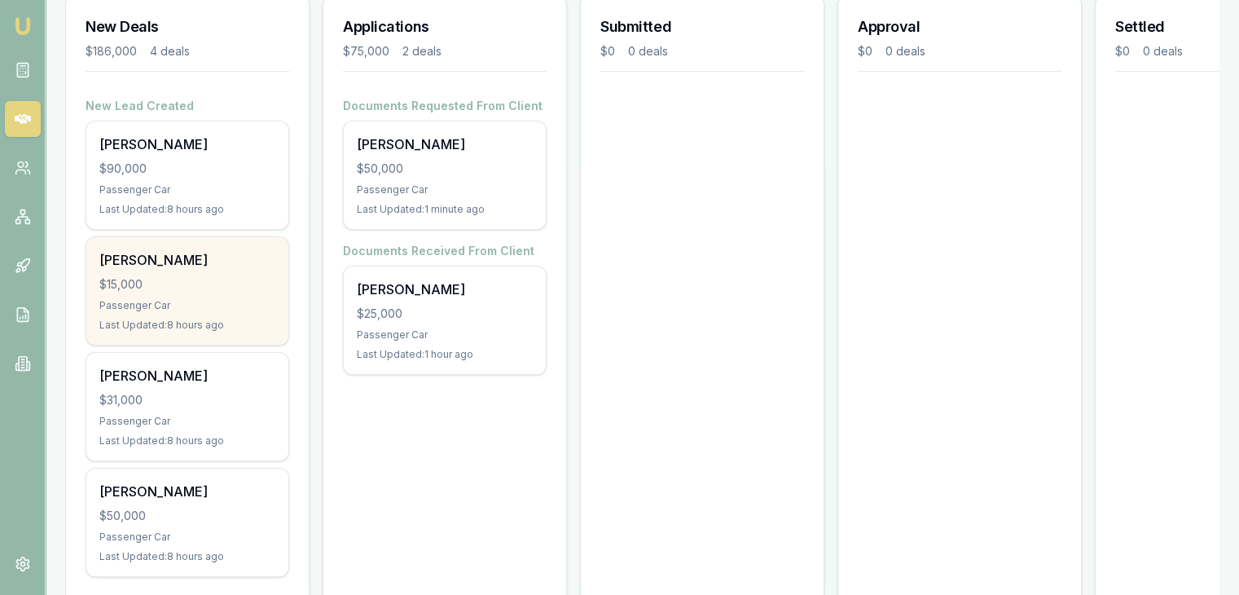
click at [208, 284] on div "$15,000" at bounding box center [187, 284] width 176 height 16
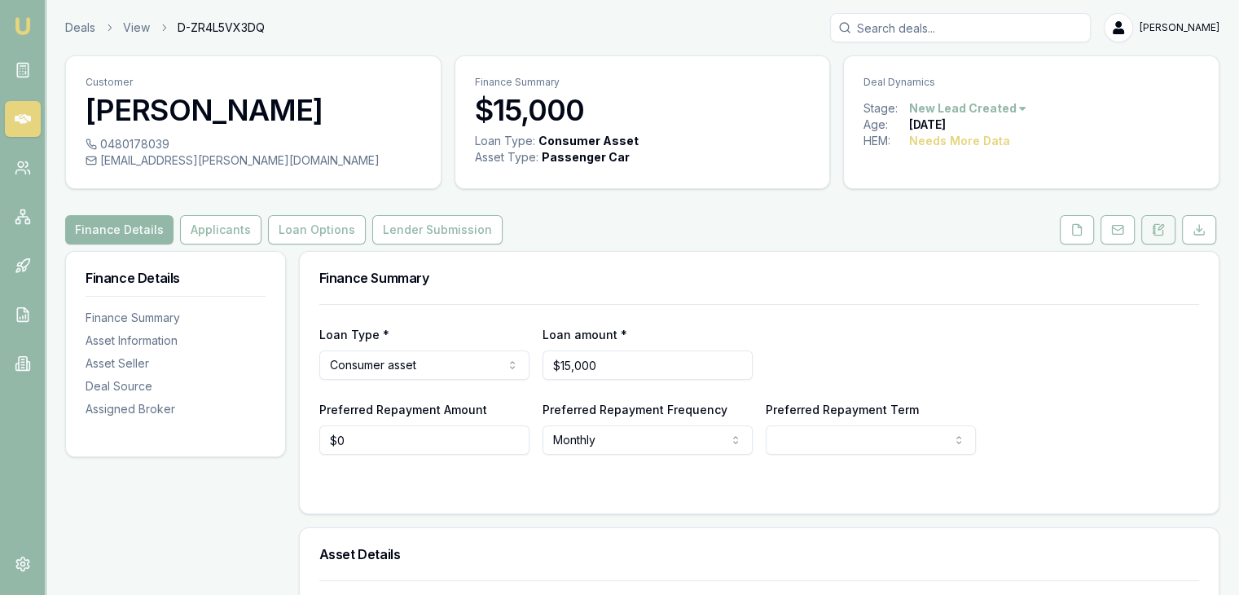
click at [1161, 226] on icon at bounding box center [1160, 227] width 5 height 5
